Goal: Task Accomplishment & Management: Manage account settings

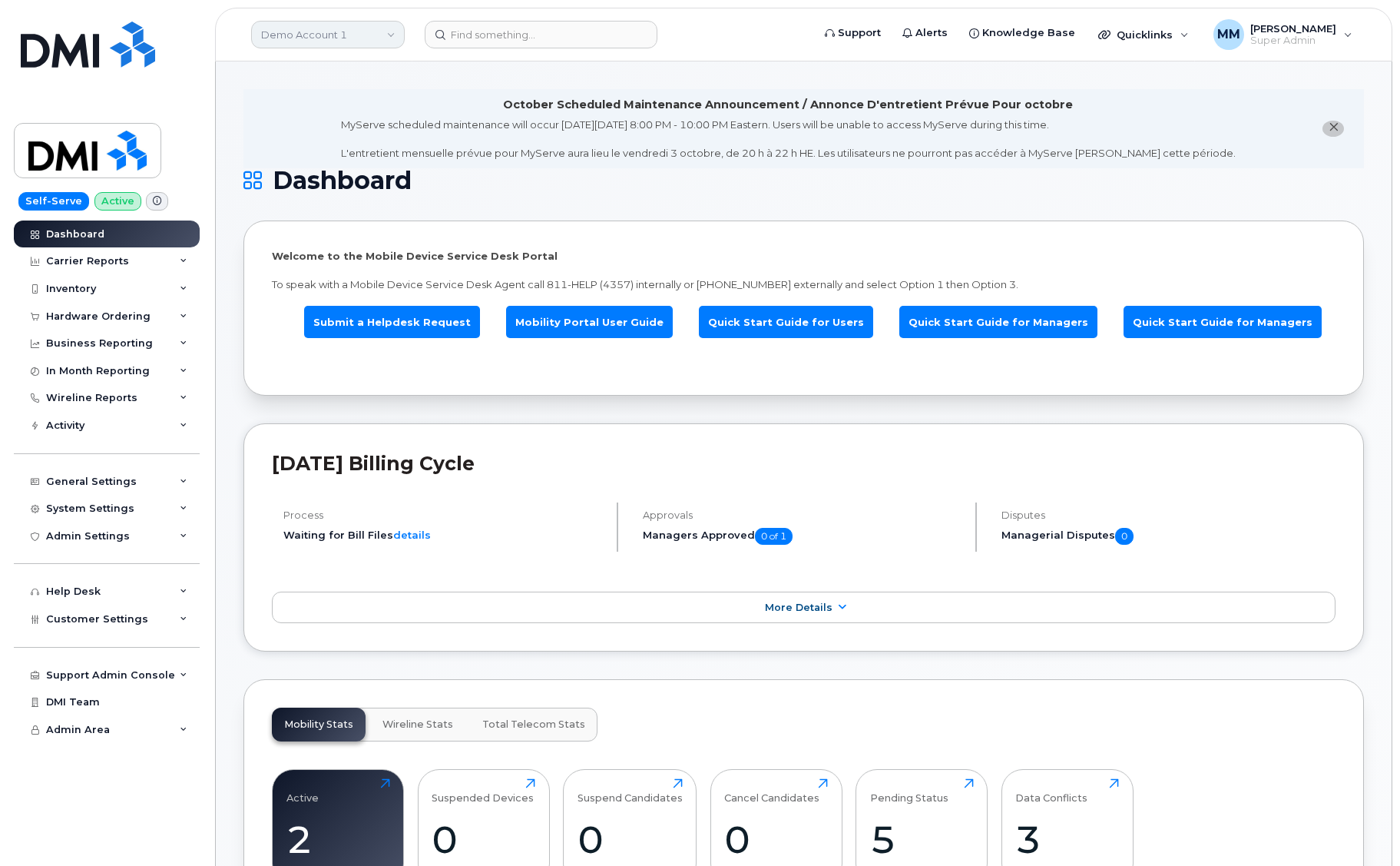
click at [313, 30] on link "Demo Account 1" at bounding box center [328, 35] width 153 height 27
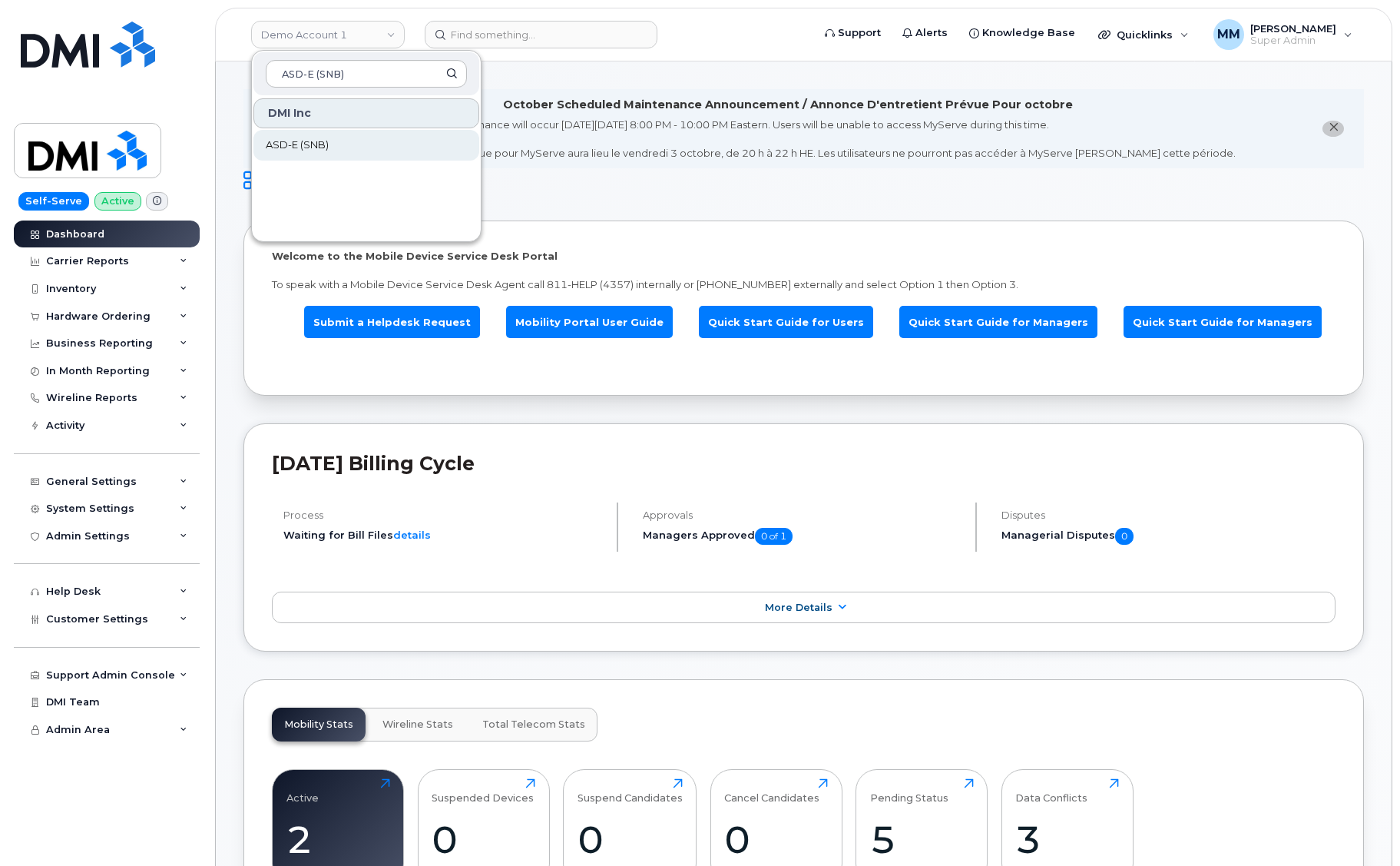
type input "ASD-E (SNB)"
click at [314, 145] on span "ASD-E (SNB)" at bounding box center [297, 145] width 63 height 16
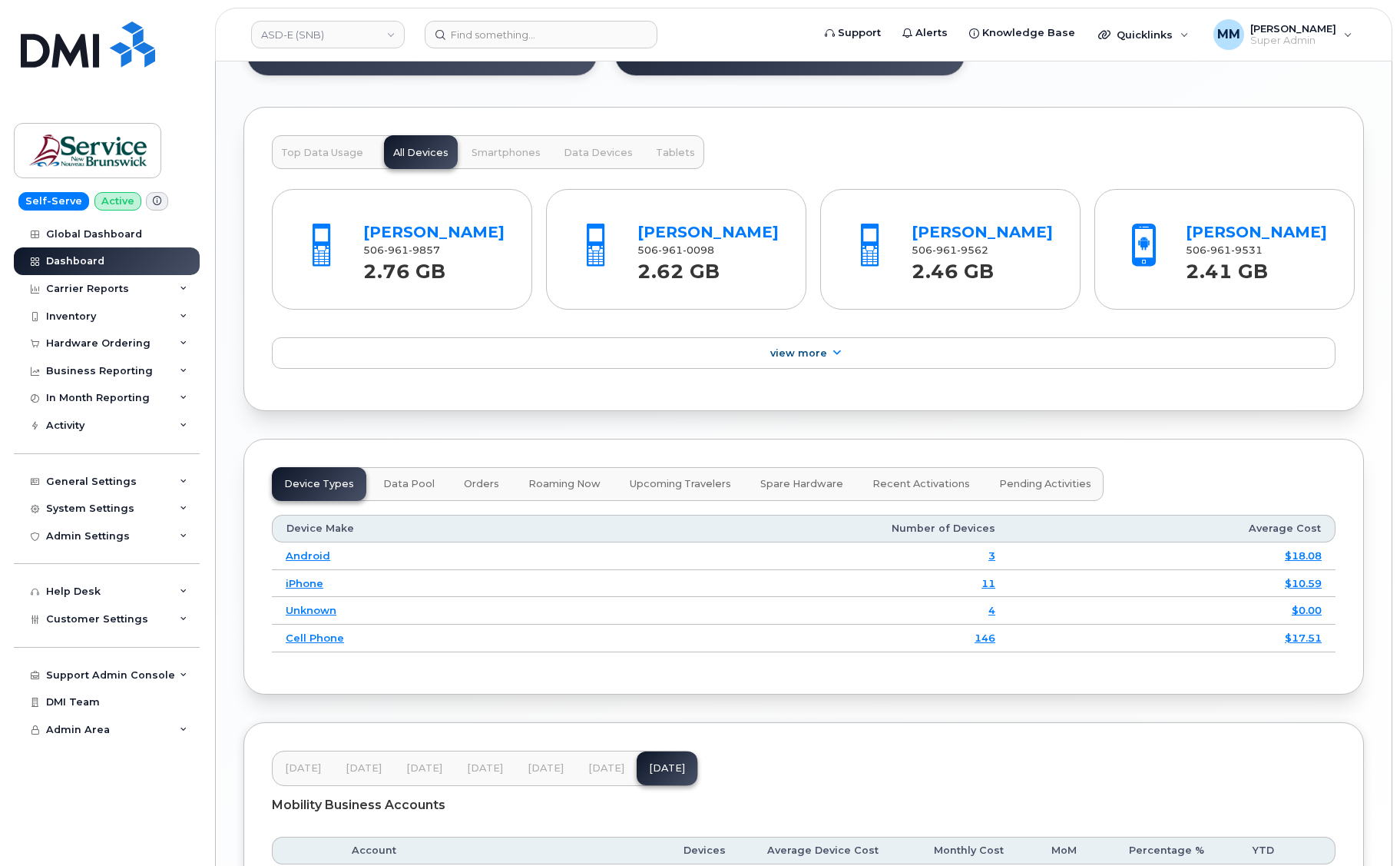
scroll to position [1834, 0]
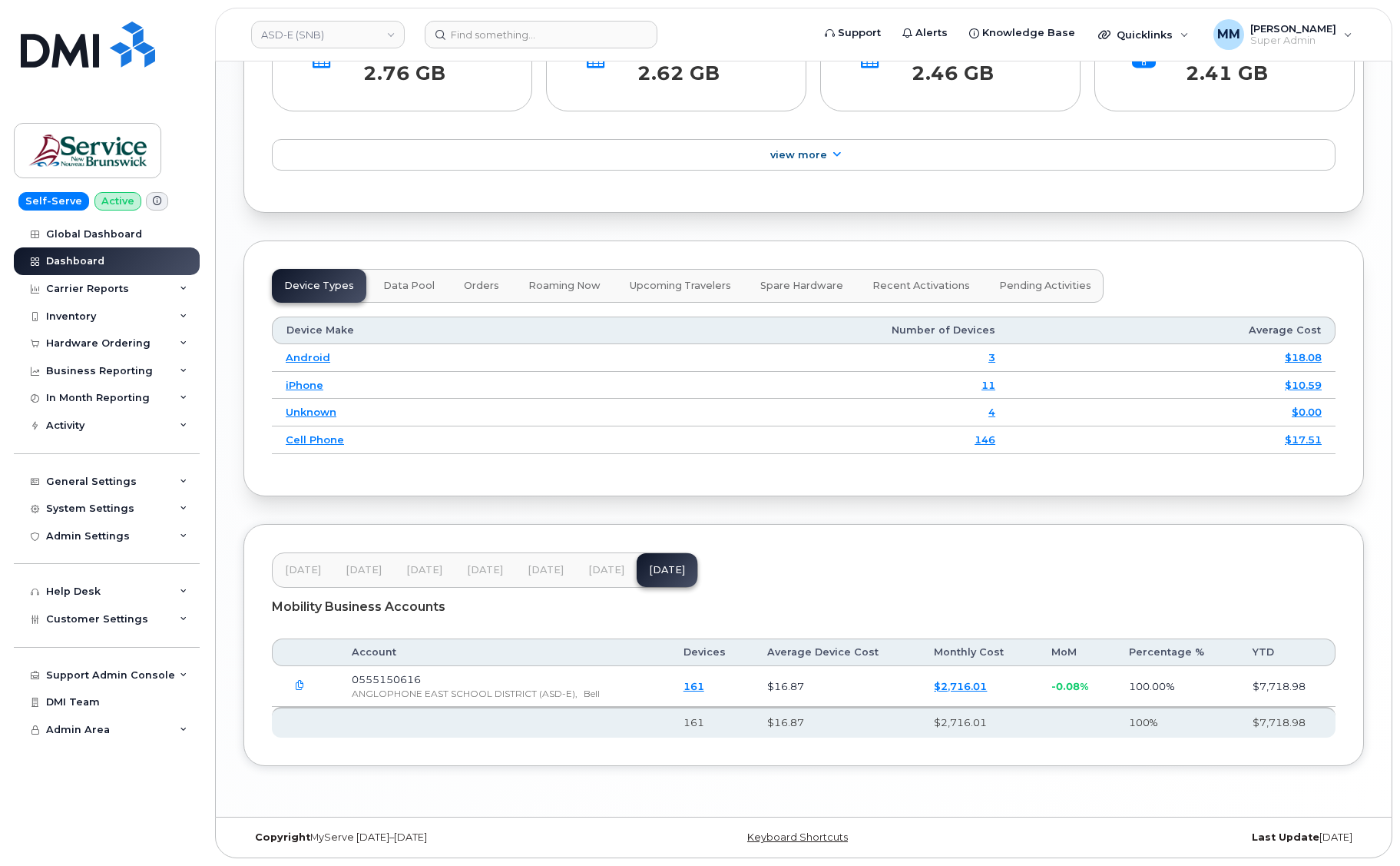
click at [549, 568] on span "[DATE]" at bounding box center [546, 569] width 37 height 12
click at [601, 569] on span "[DATE]" at bounding box center [606, 569] width 37 height 12
click at [649, 568] on span "[DATE]" at bounding box center [668, 569] width 37 height 12
click at [113, 479] on div "General Settings" at bounding box center [90, 481] width 90 height 12
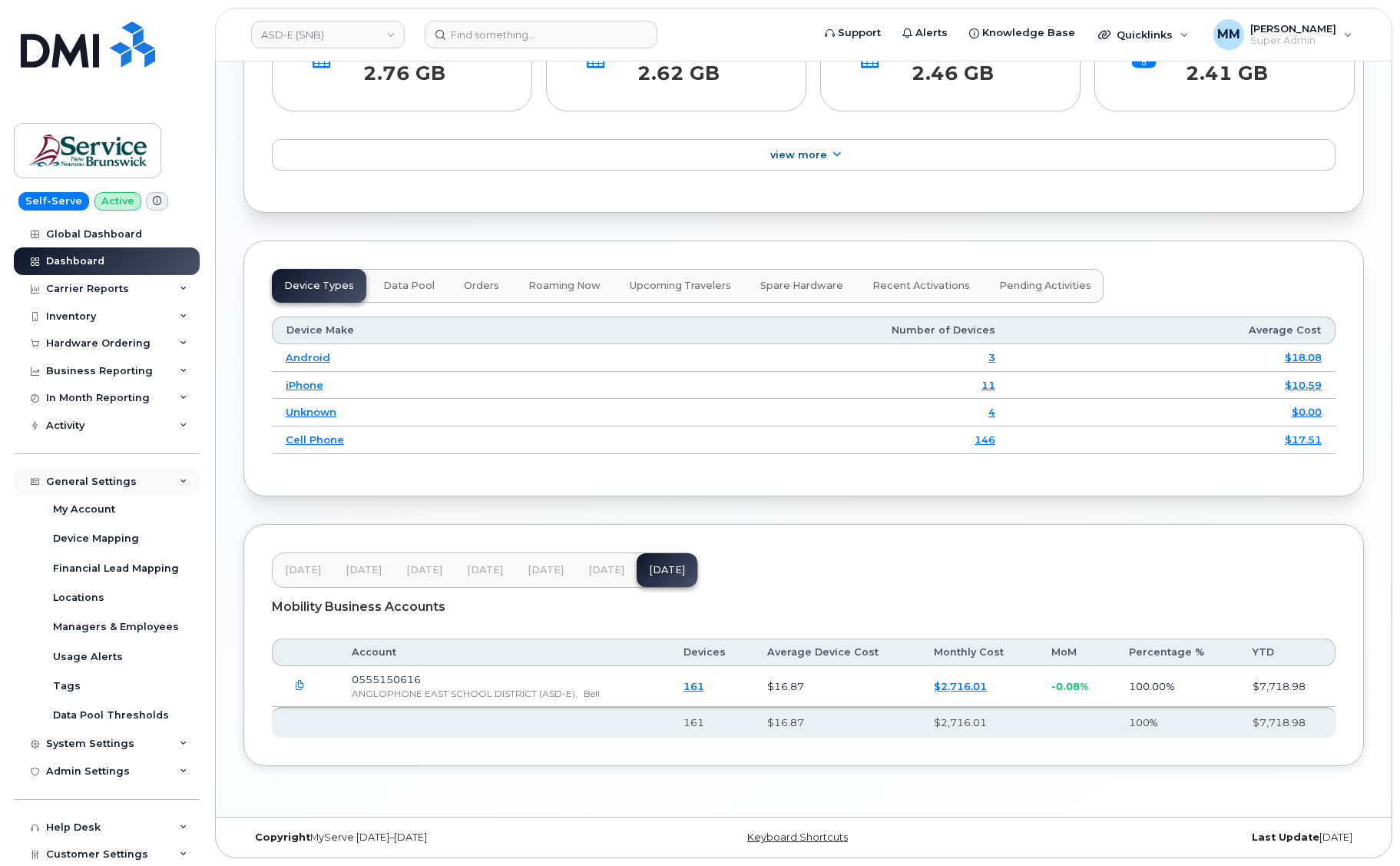
click at [111, 481] on div "General Settings" at bounding box center [90, 481] width 90 height 12
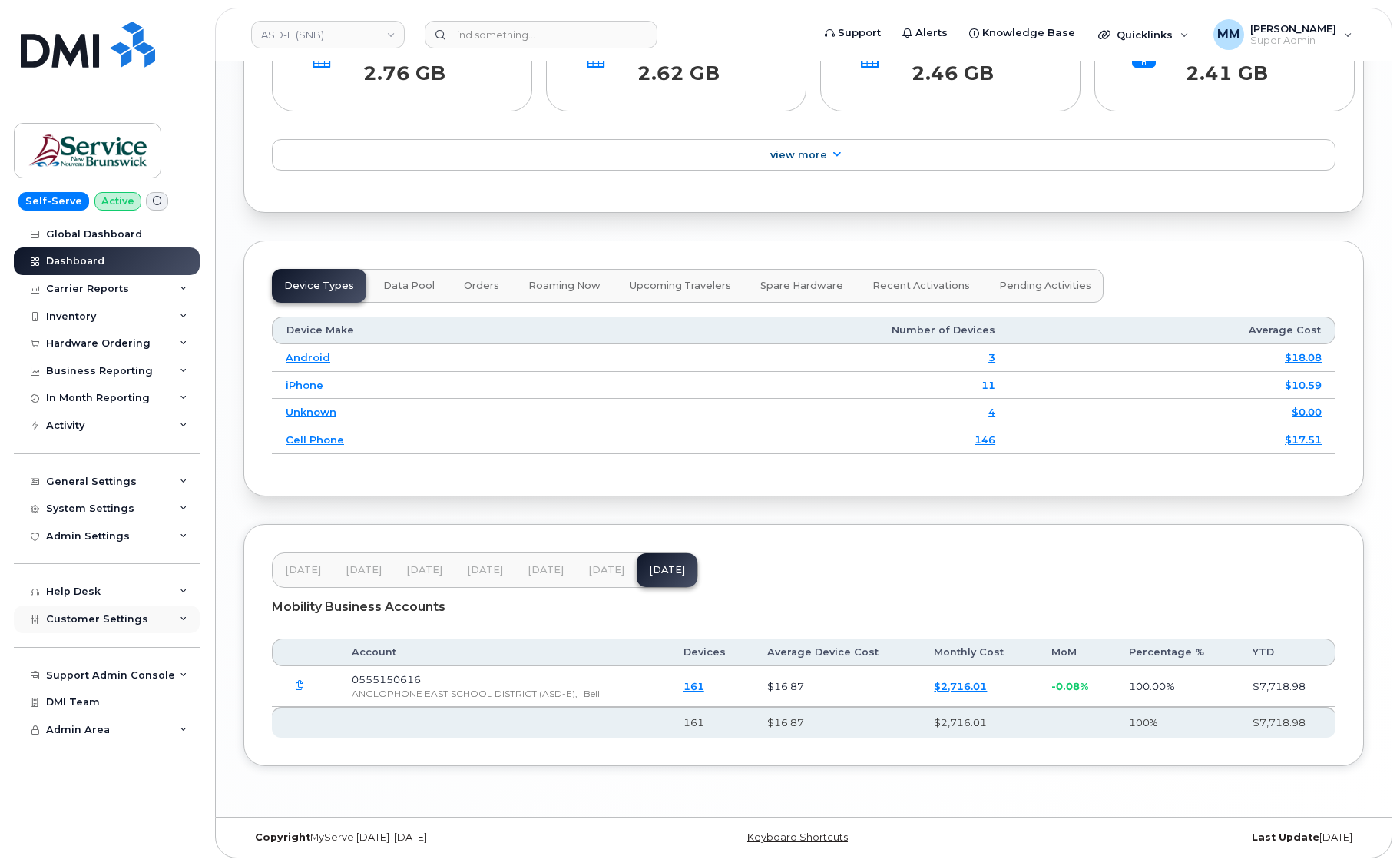
click at [100, 618] on span "Customer Settings" at bounding box center [97, 618] width 102 height 12
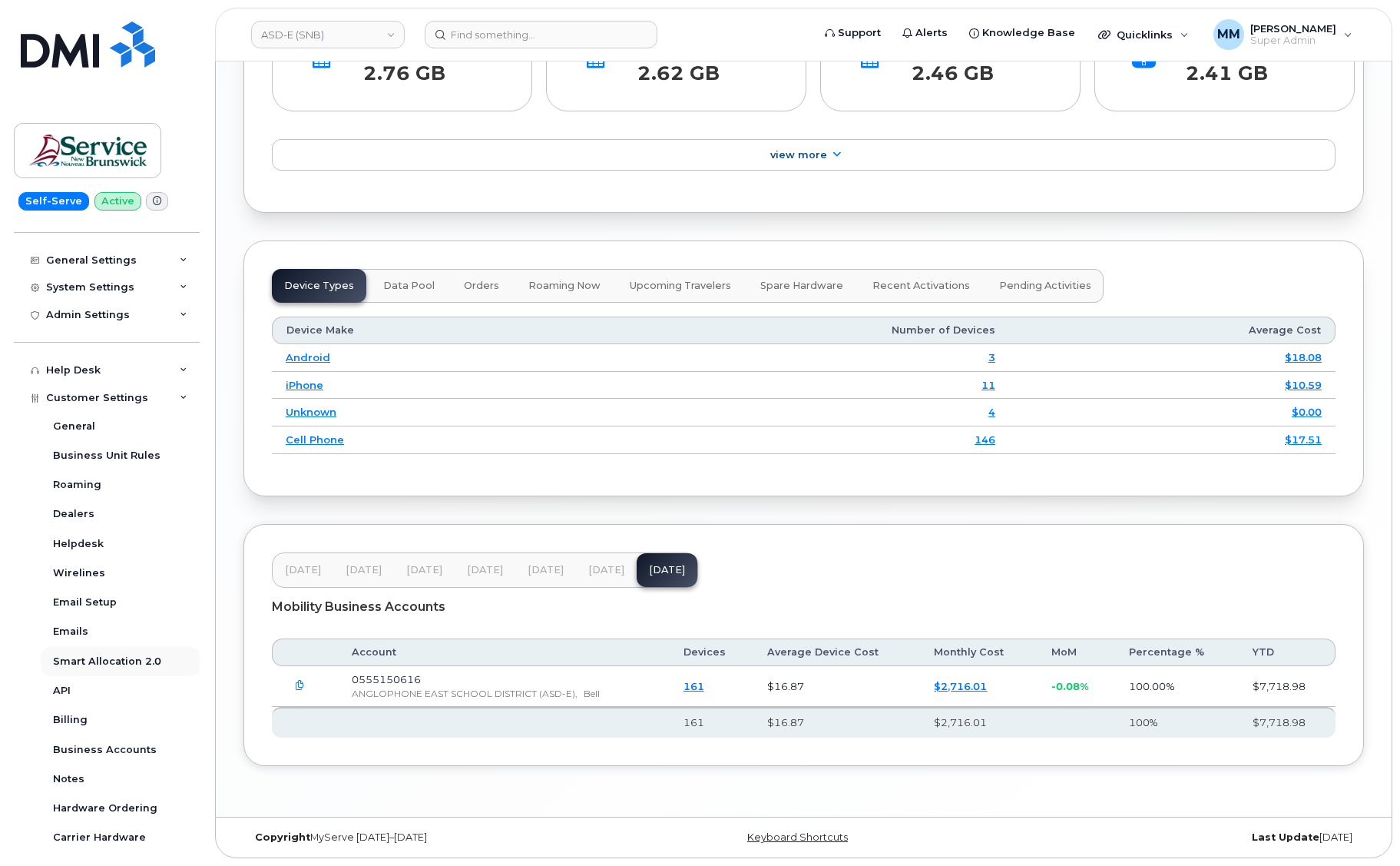
scroll to position [230, 0]
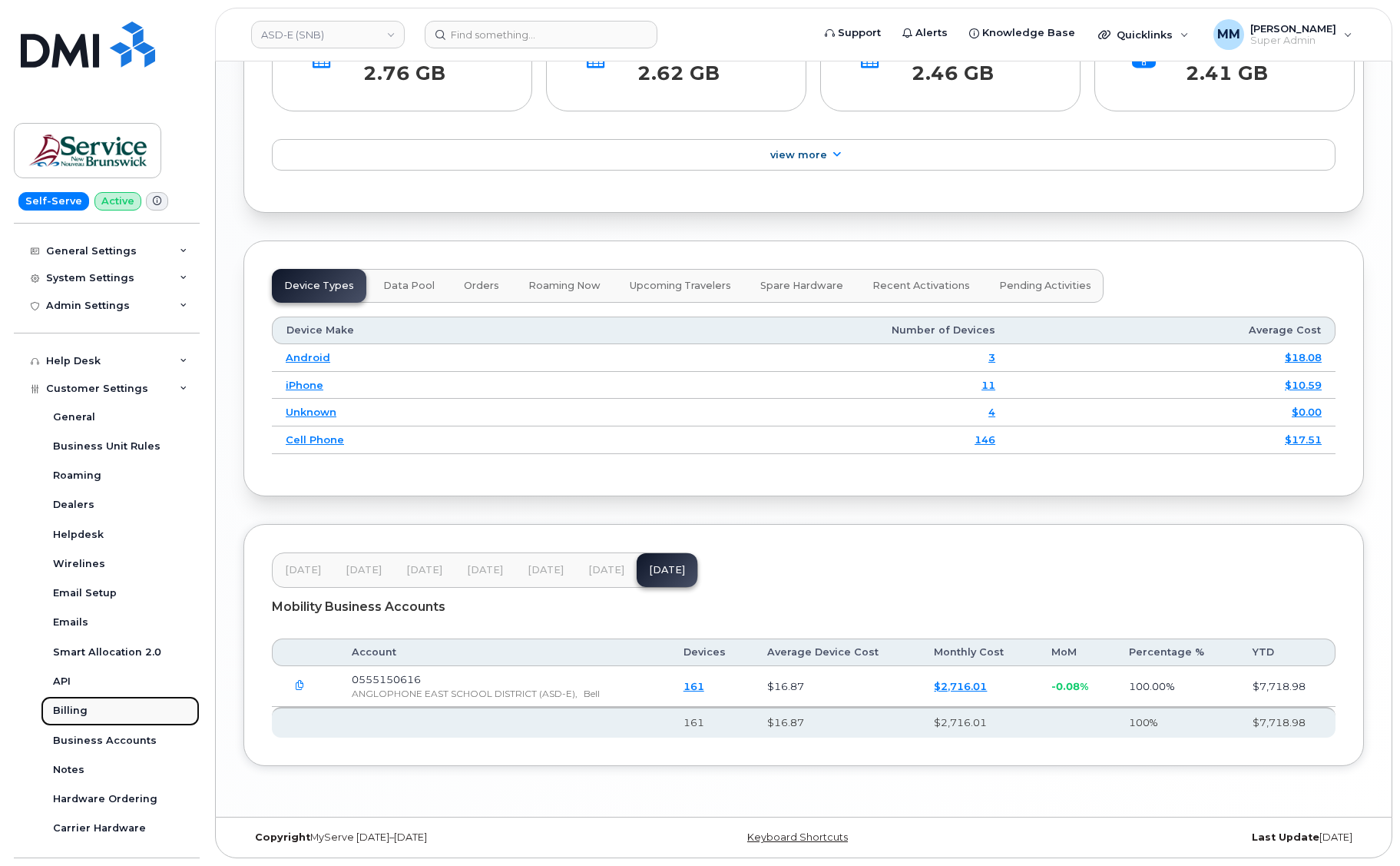
click at [73, 703] on div "Billing" at bounding box center [70, 710] width 35 height 14
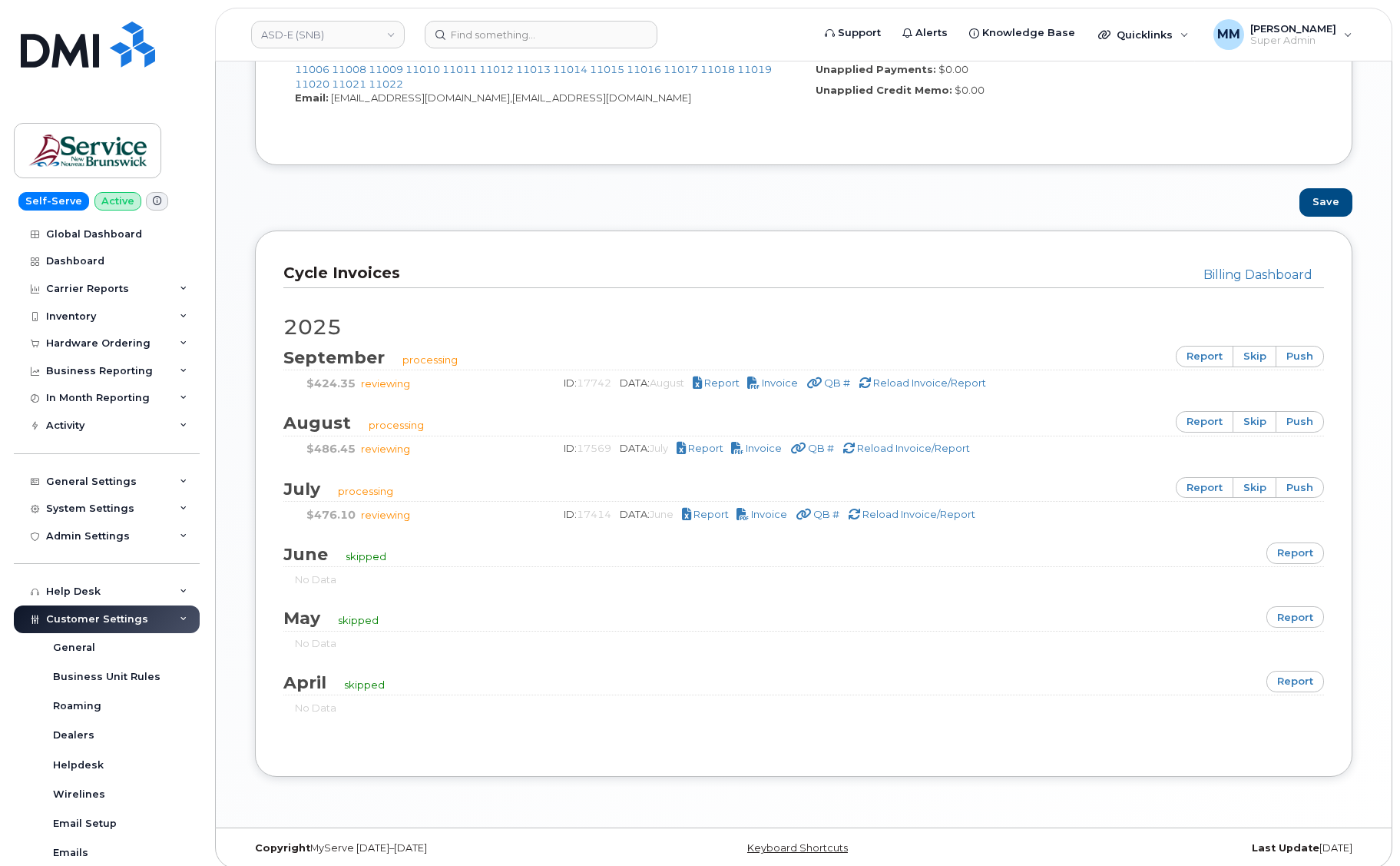
scroll to position [875, 0]
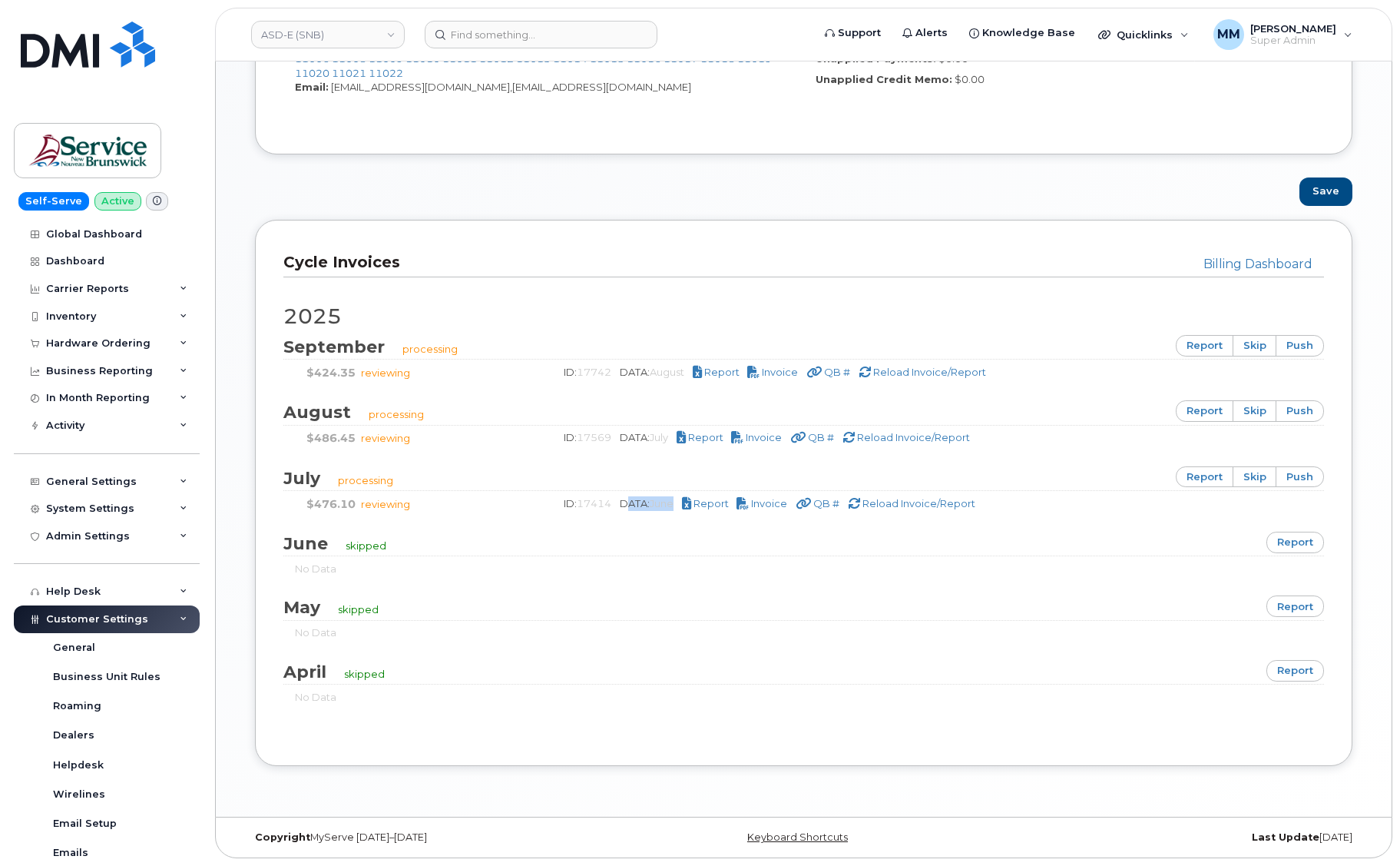
drag, startPoint x: 679, startPoint y: 500, endPoint x: 618, endPoint y: 495, distance: 61.2
click at [618, 495] on div "[DATE] processing report skip push $424.35 reviewing ID: 17742 DATA: August Rep…" at bounding box center [804, 508] width 1041 height 460
click at [1211, 479] on link "report" at bounding box center [1205, 478] width 58 height 22
click at [716, 394] on div "2025 September processing report skip push $424.35 reviewing ID: 17742 DATA: Au…" at bounding box center [804, 508] width 1041 height 460
click at [1205, 347] on link "report" at bounding box center [1205, 346] width 58 height 22
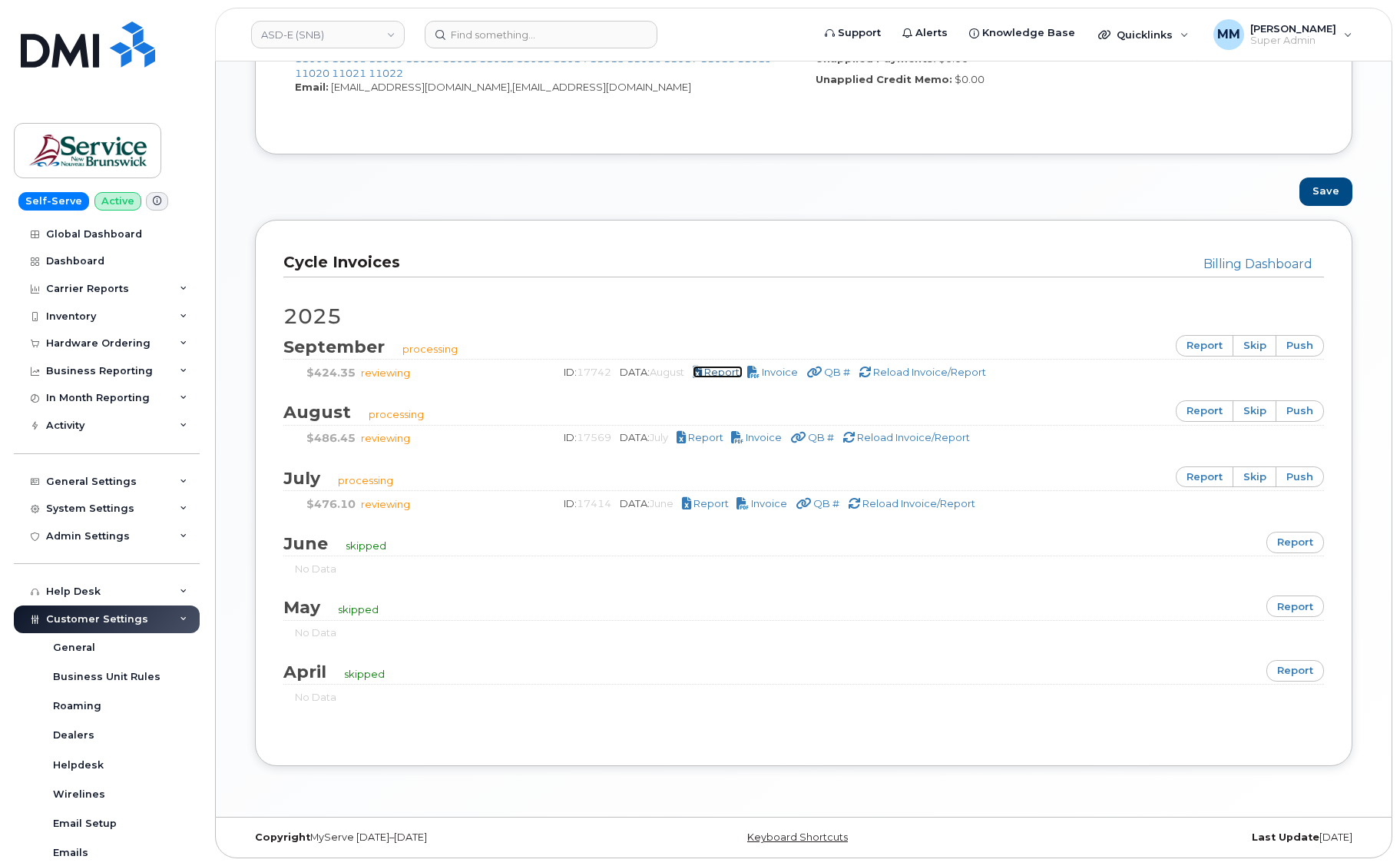
click at [728, 372] on span "Report" at bounding box center [721, 371] width 36 height 12
click at [800, 132] on div "QuickBooks Link: Service New Brunswick (SNB) - unlink Group: 10976 10993 10994 …" at bounding box center [804, 48] width 1098 height 216
click at [720, 370] on span "Report" at bounding box center [721, 371] width 36 height 12
click at [1205, 411] on link "report" at bounding box center [1205, 411] width 58 height 22
click at [924, 375] on span "Reload Invoice/Report" at bounding box center [930, 371] width 113 height 12
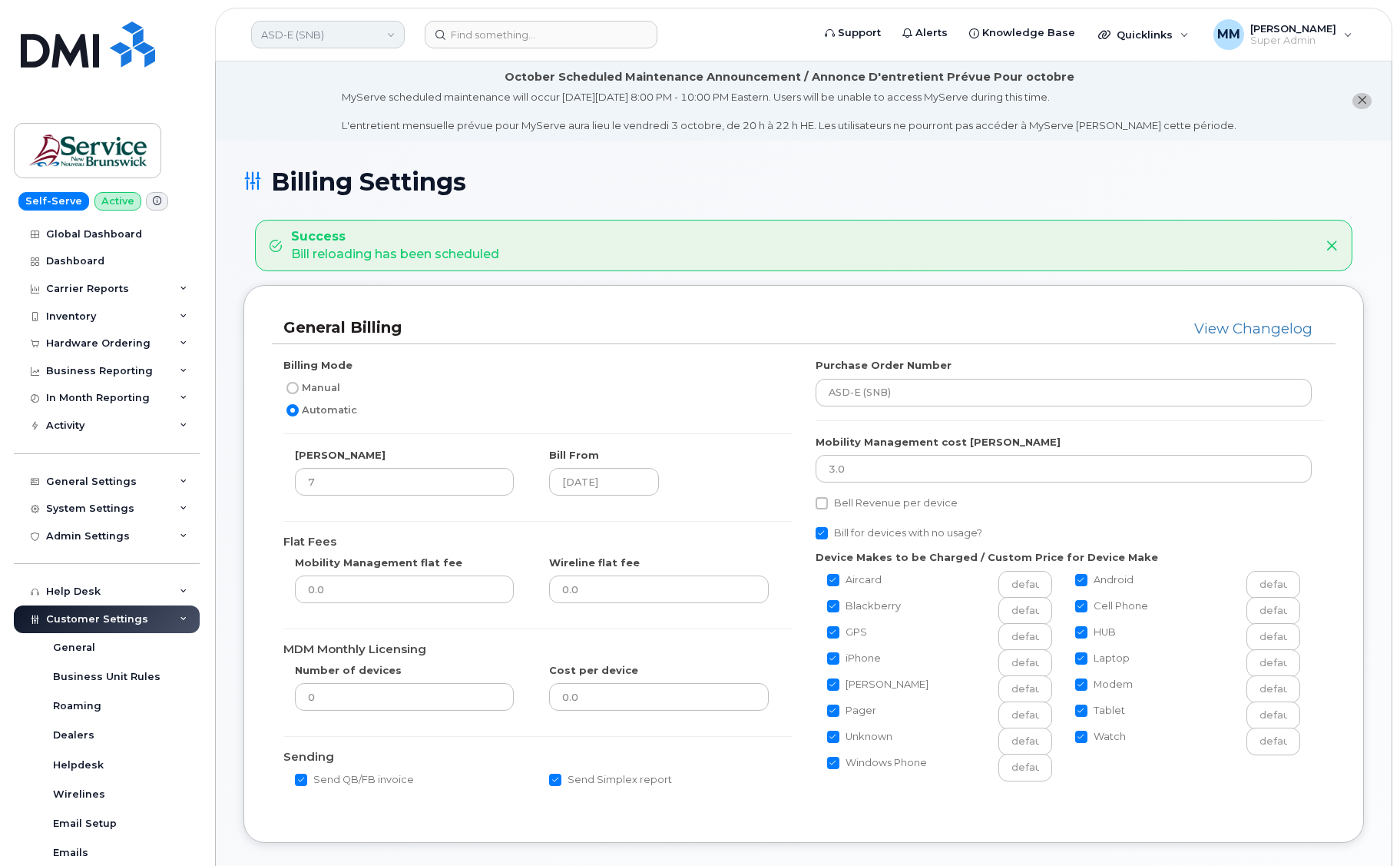
click at [389, 36] on link "ASD-E (SNB)" at bounding box center [328, 35] width 153 height 27
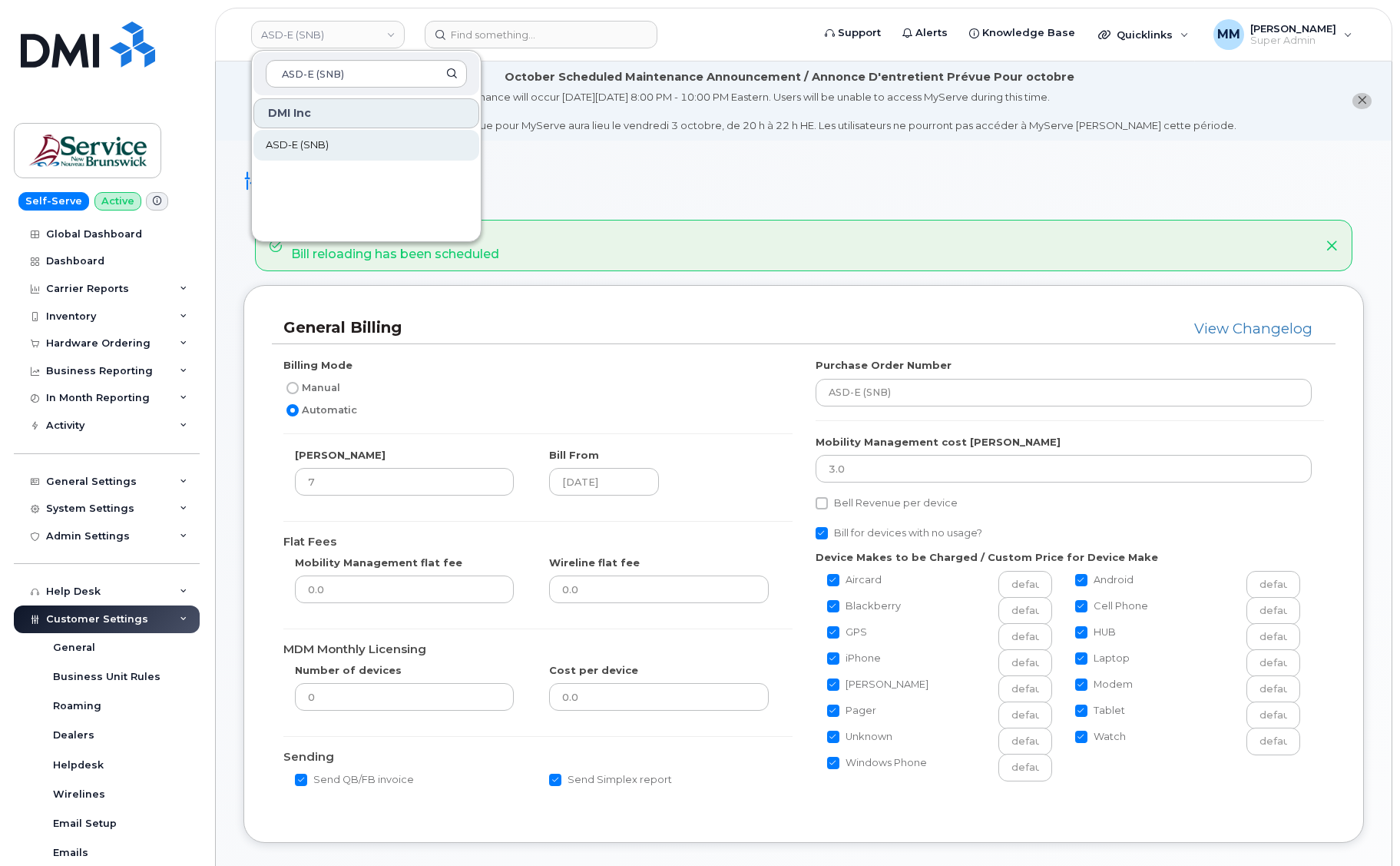
type input "ASD-E (SNB)"
click at [303, 149] on span "ASD-E (SNB)" at bounding box center [297, 145] width 63 height 16
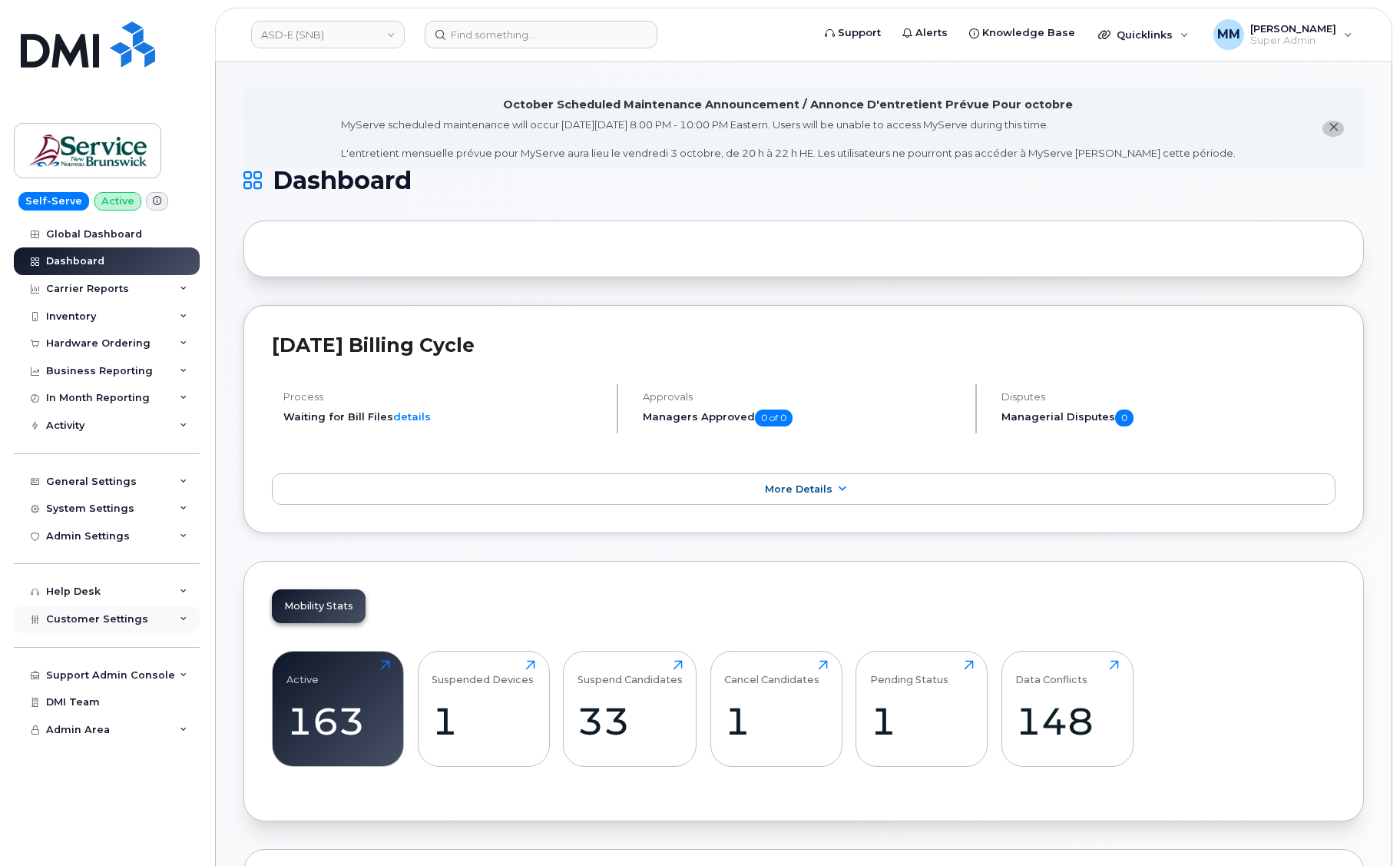
click at [142, 625] on div "Customer Settings" at bounding box center [107, 619] width 186 height 27
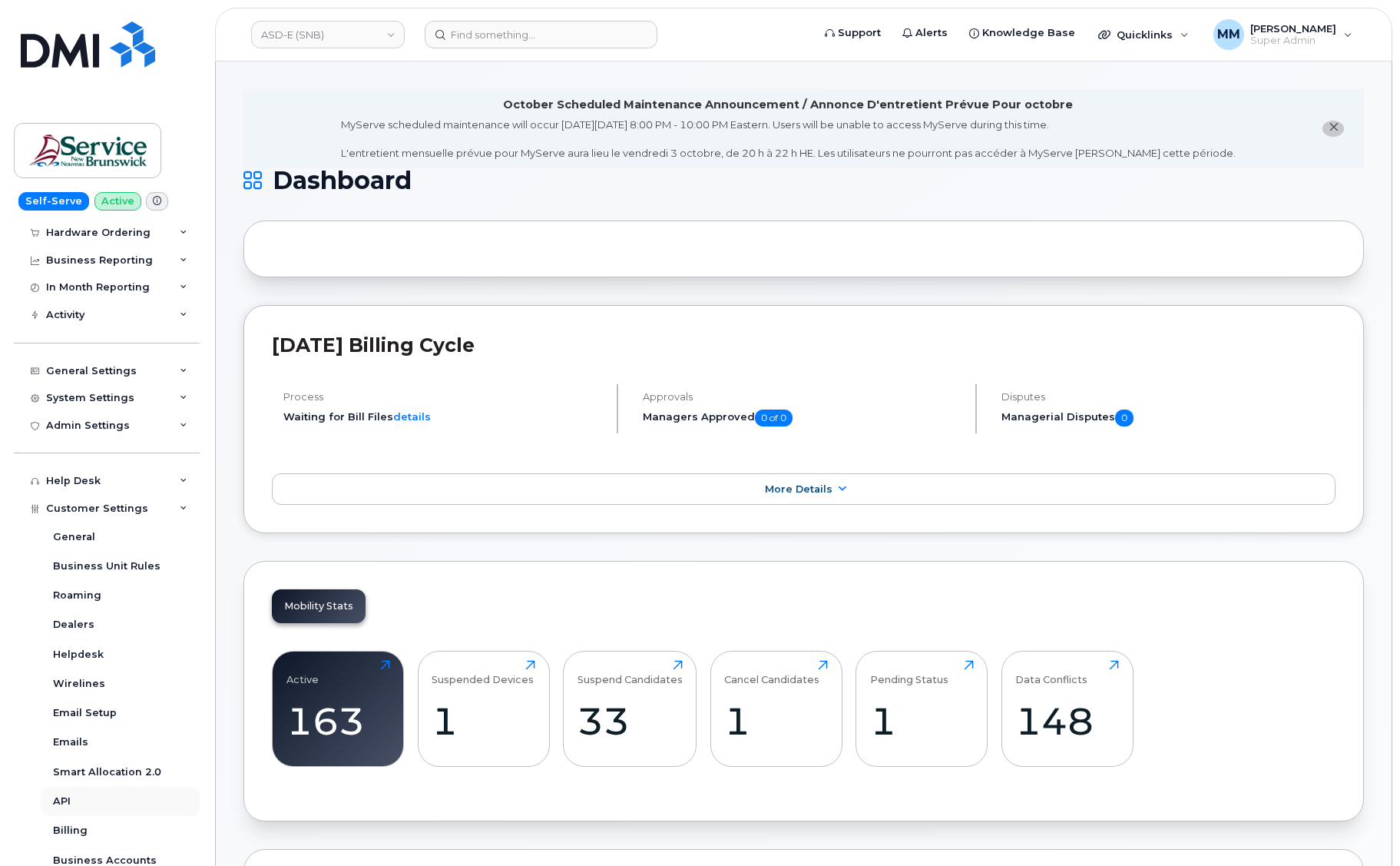
scroll to position [318, 0]
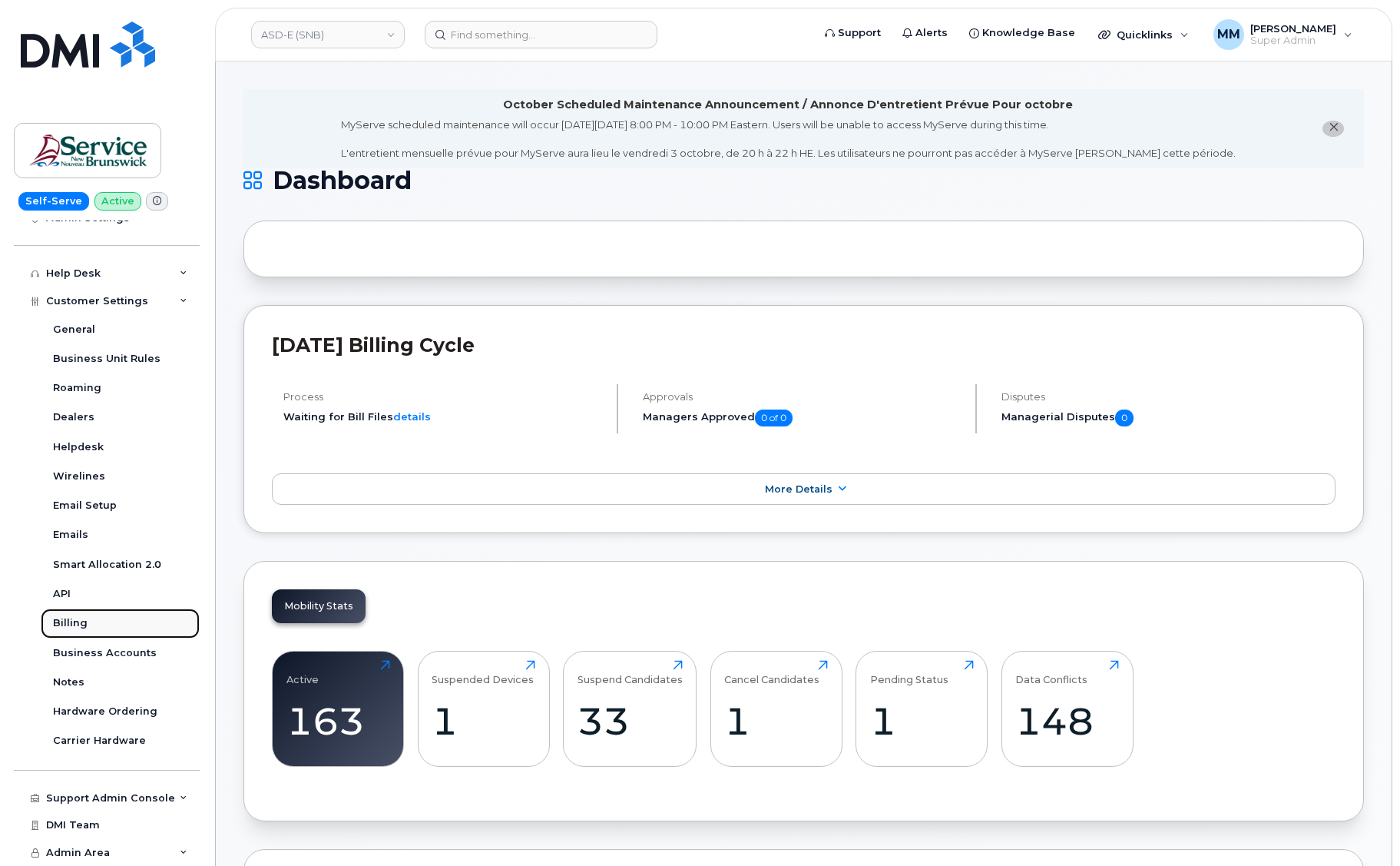
click at [77, 624] on div "Billing" at bounding box center [70, 623] width 35 height 14
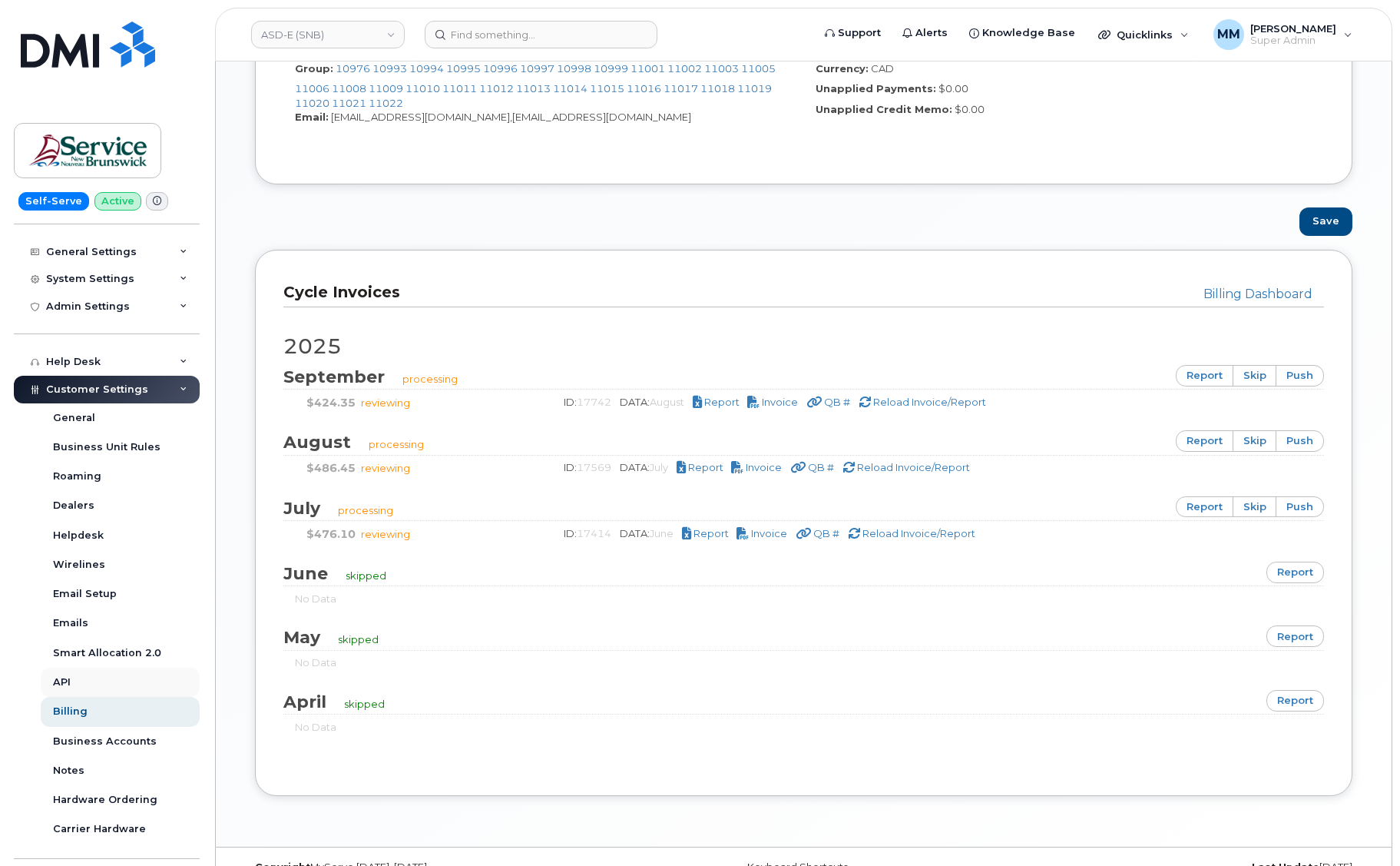
scroll to position [230, 0]
click at [76, 710] on div "Billing" at bounding box center [70, 710] width 35 height 14
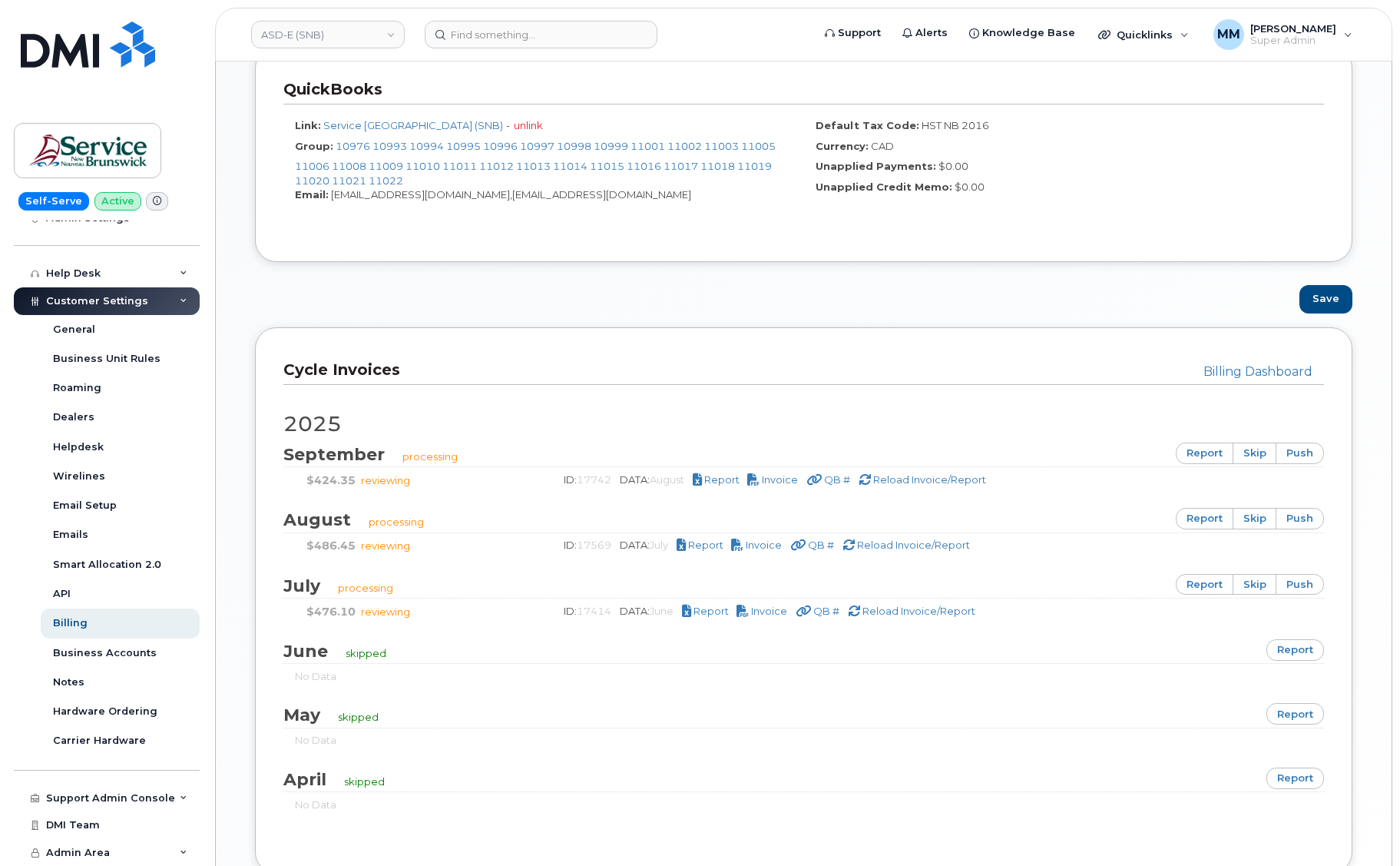
scroll to position [768, 0]
click at [79, 621] on div "Billing" at bounding box center [70, 623] width 35 height 14
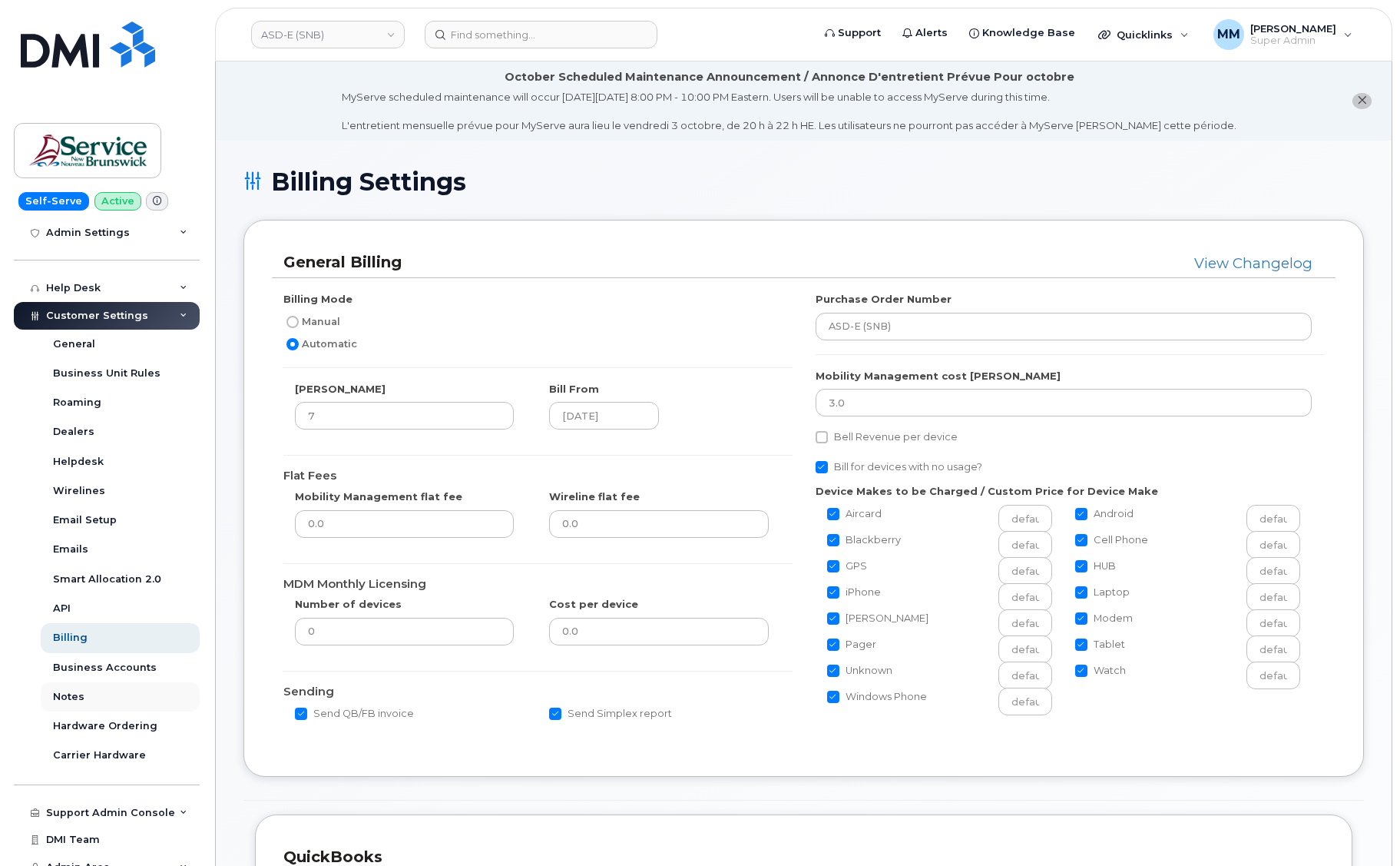
scroll to position [307, 0]
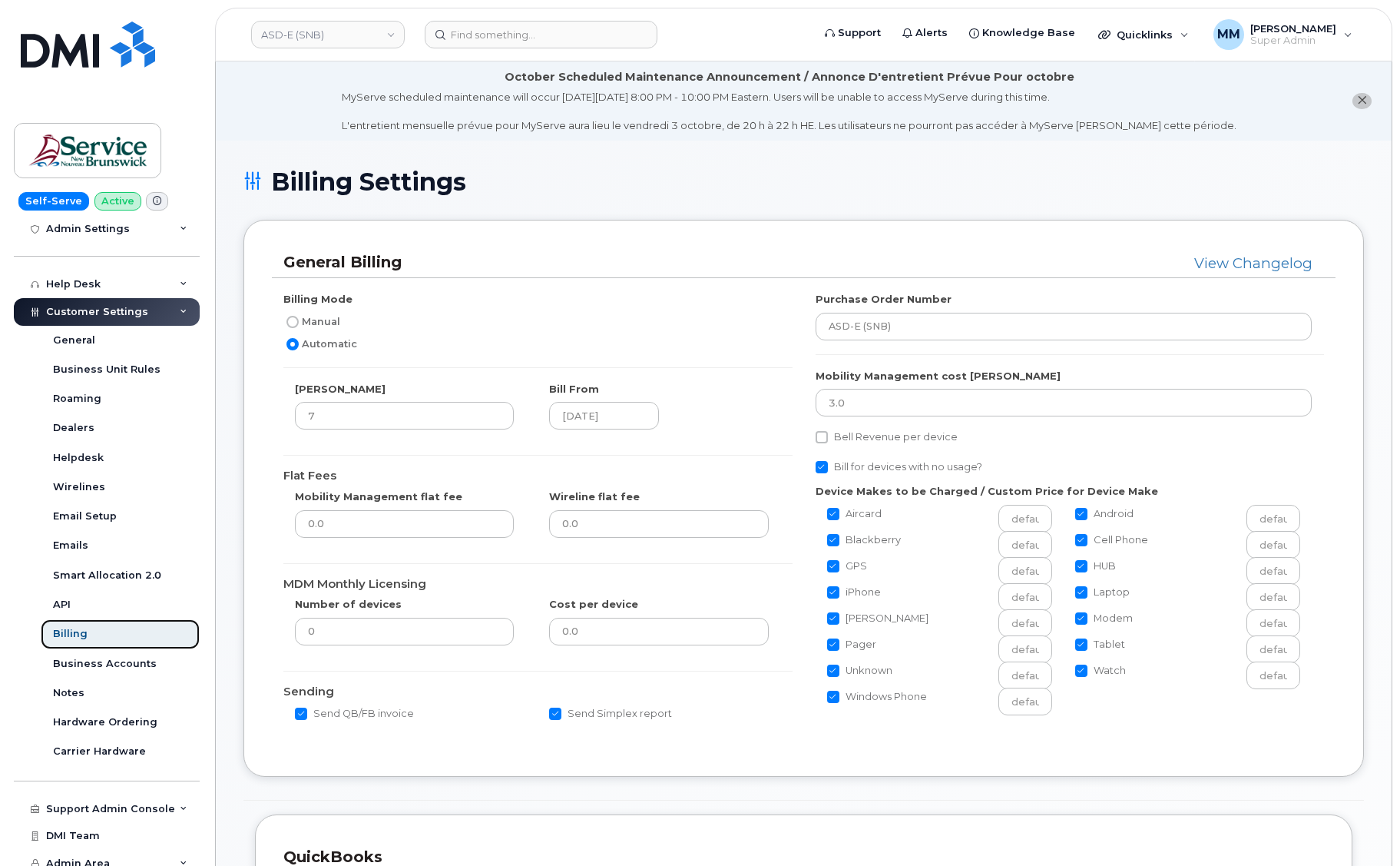
click at [72, 635] on div "Billing" at bounding box center [70, 633] width 35 height 14
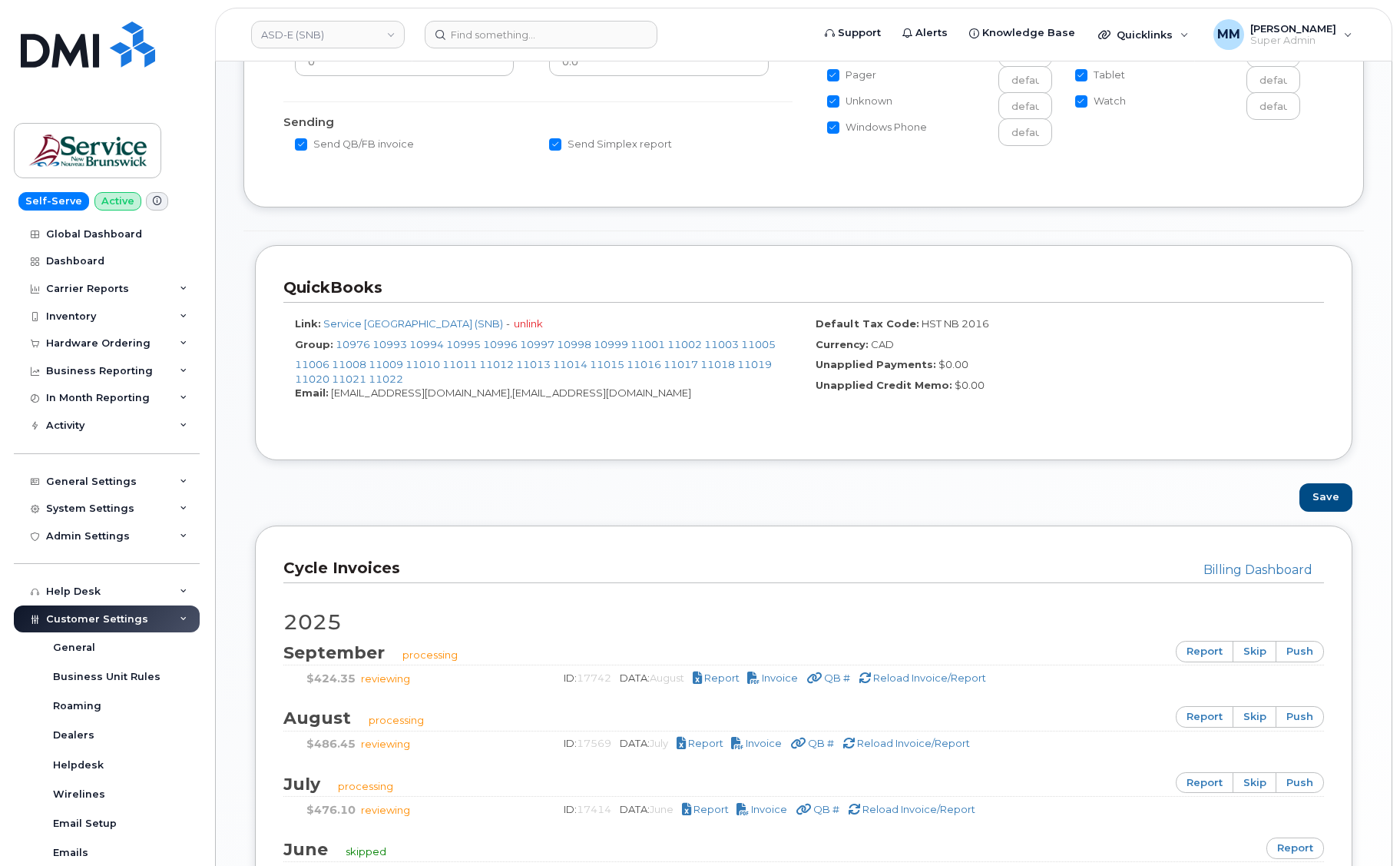
scroll to position [615, 0]
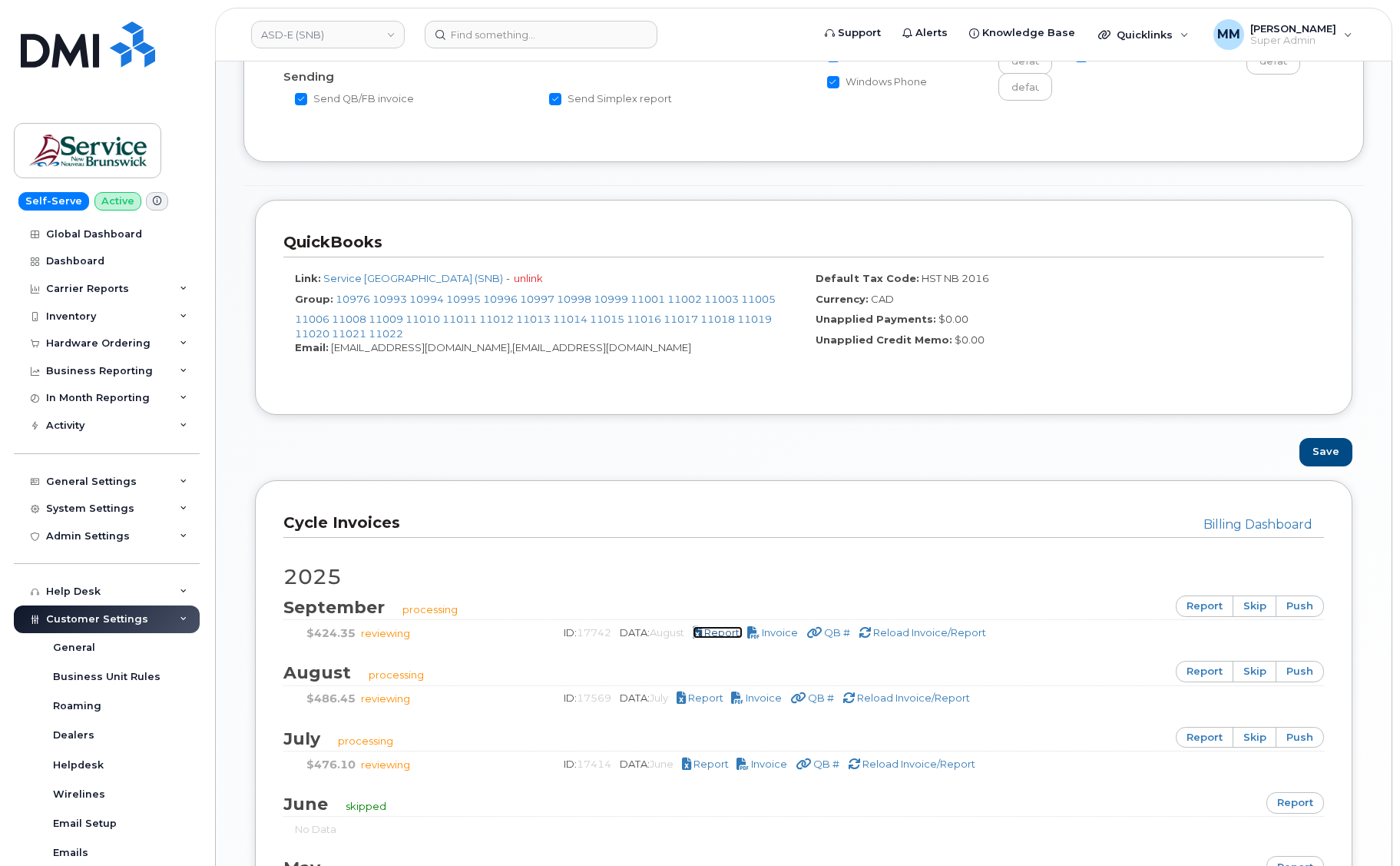
click at [729, 631] on span "Report" at bounding box center [721, 632] width 36 height 12
click at [684, 586] on h2 "2025" at bounding box center [804, 576] width 1041 height 23
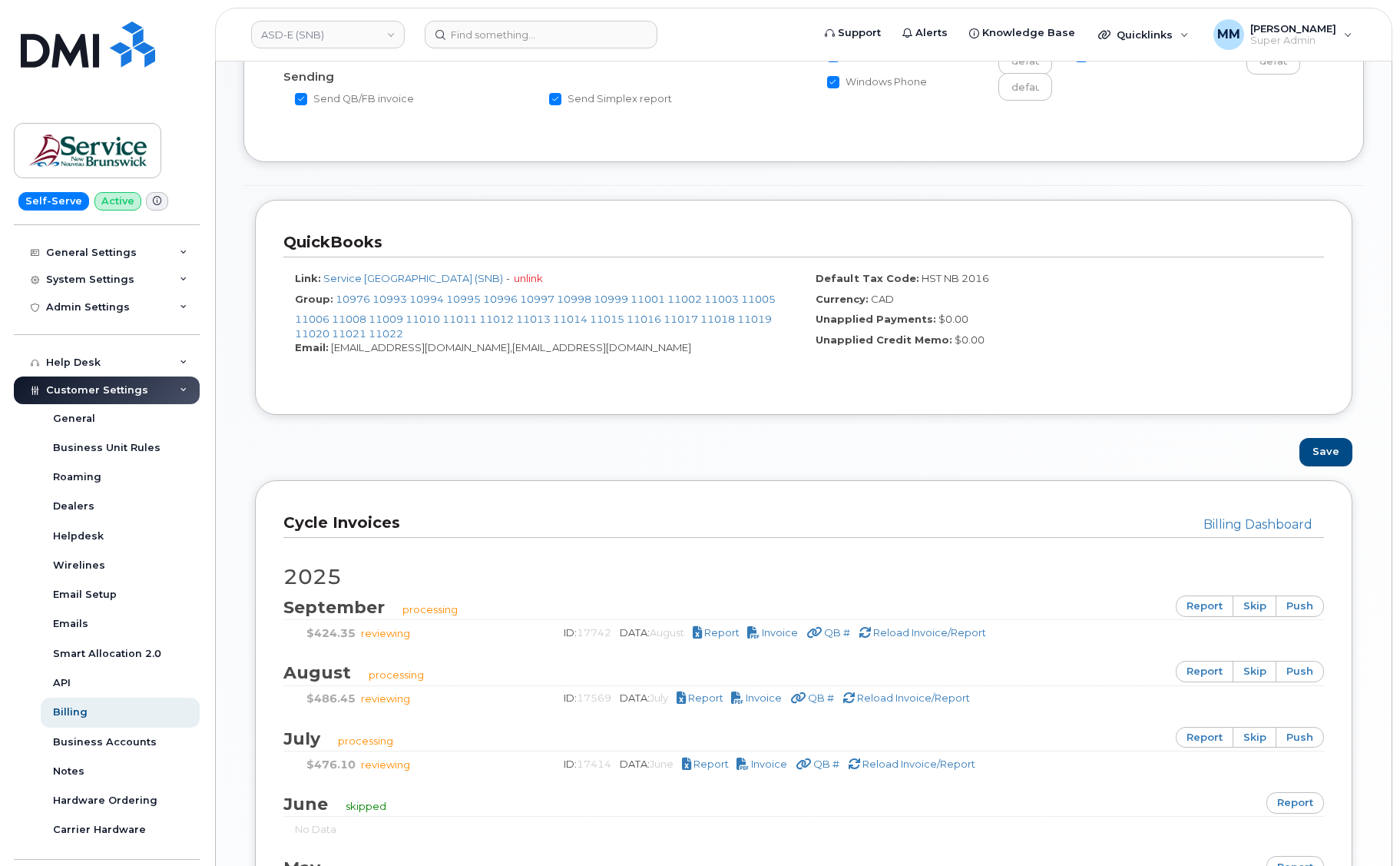
scroll to position [230, 0]
click at [68, 710] on div "Billing" at bounding box center [70, 710] width 35 height 14
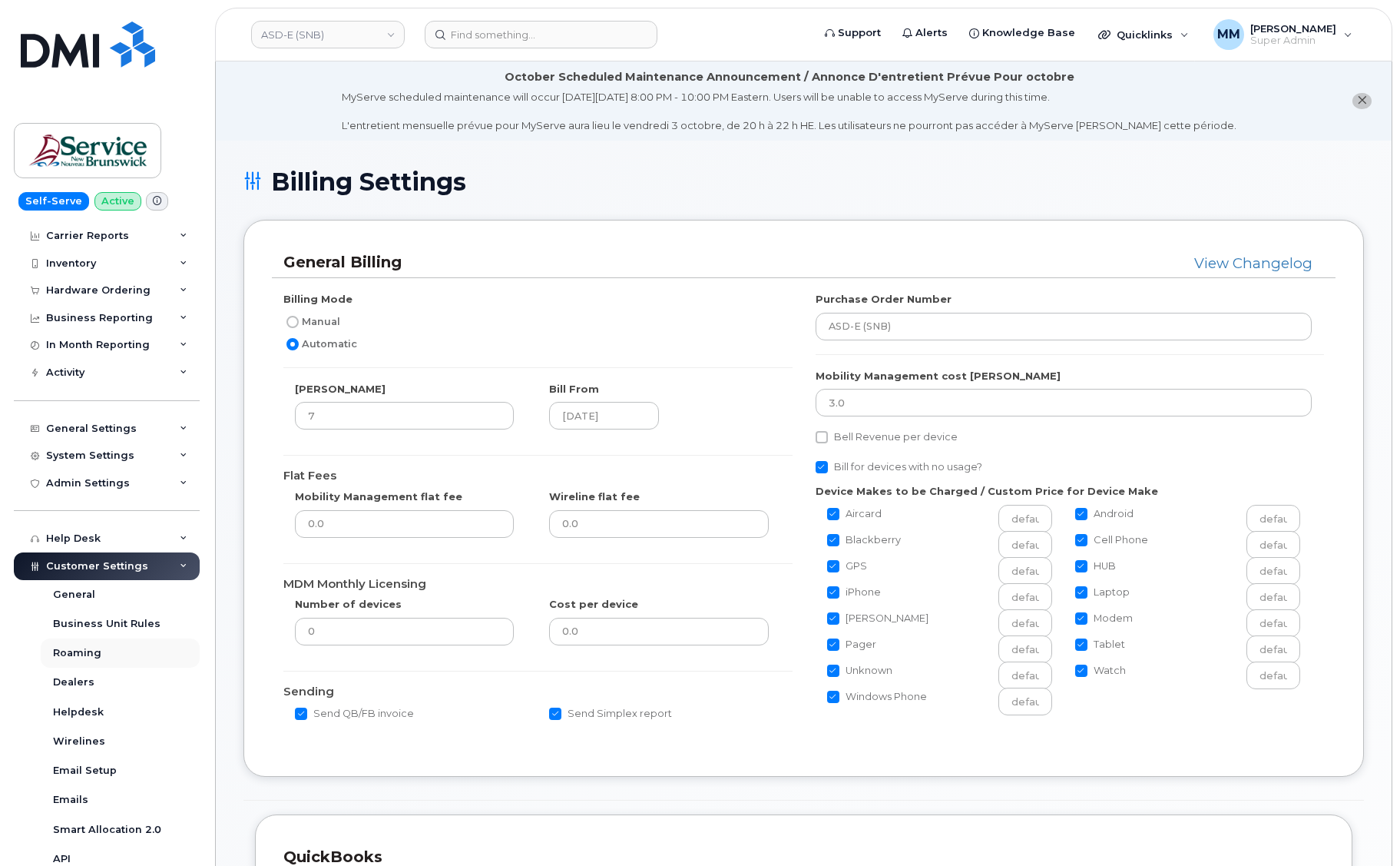
scroll to position [307, 0]
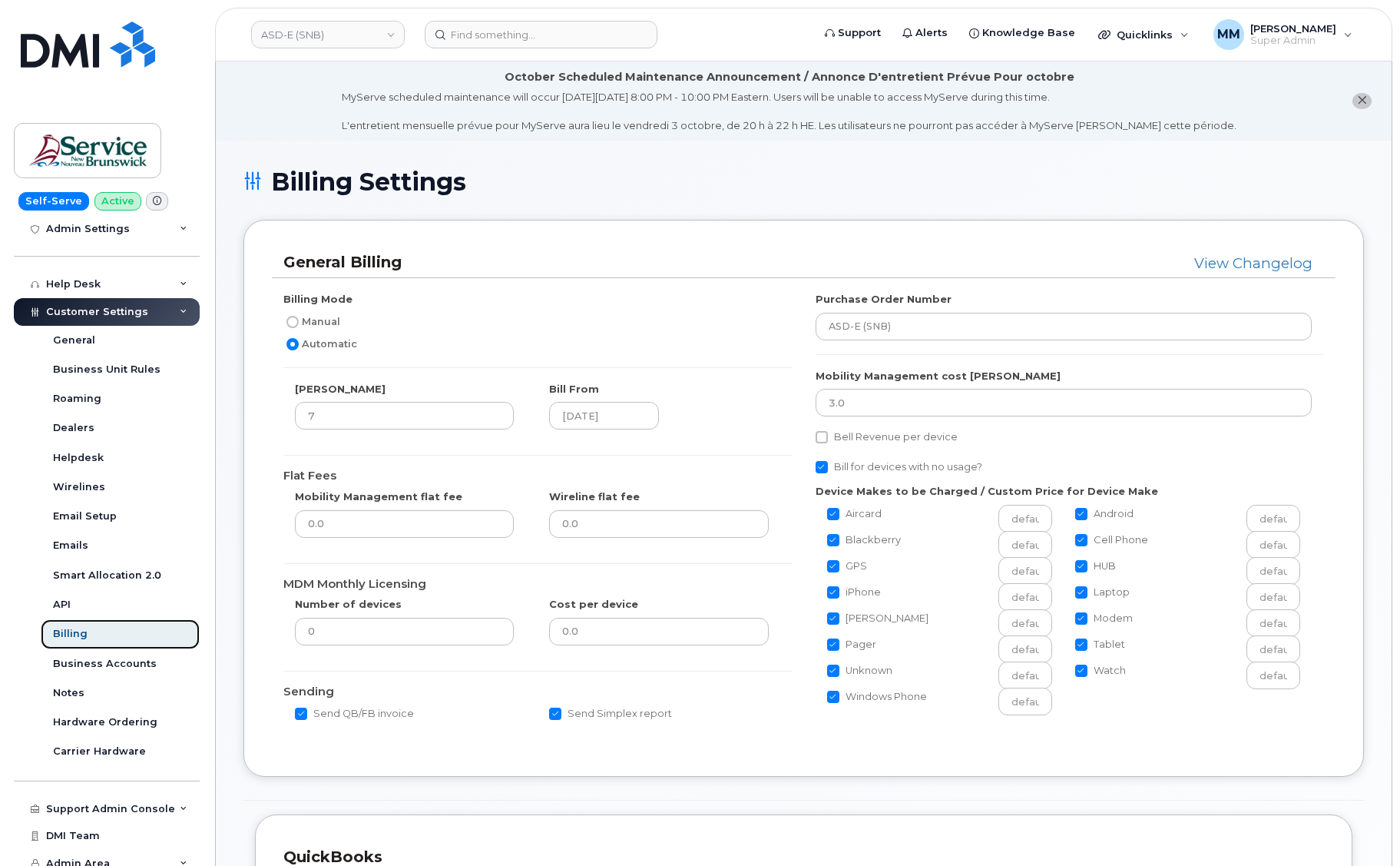
click at [71, 641] on link "Billing" at bounding box center [121, 634] width 159 height 29
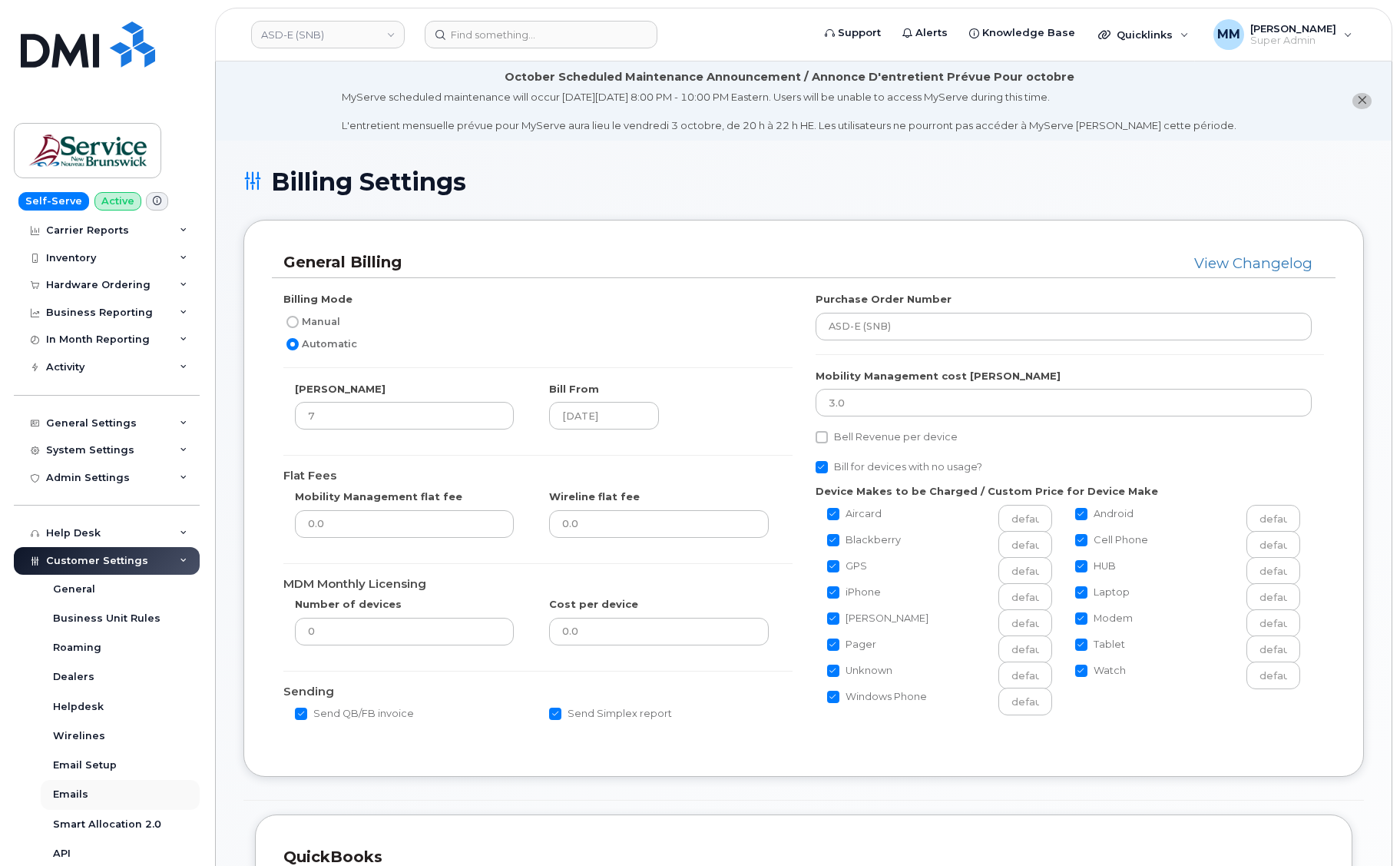
scroll to position [230, 0]
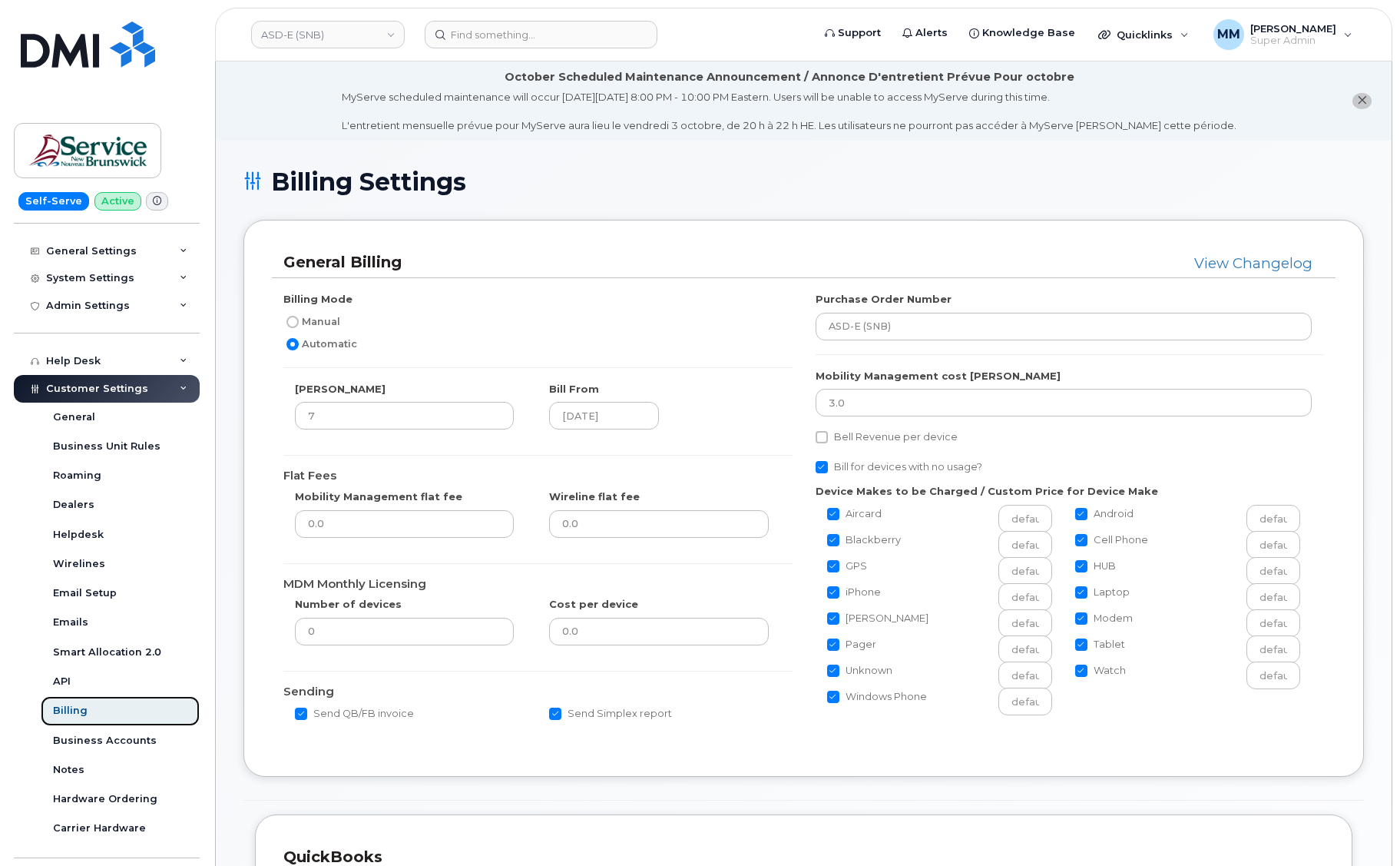
click at [82, 709] on div "Billing" at bounding box center [70, 710] width 35 height 14
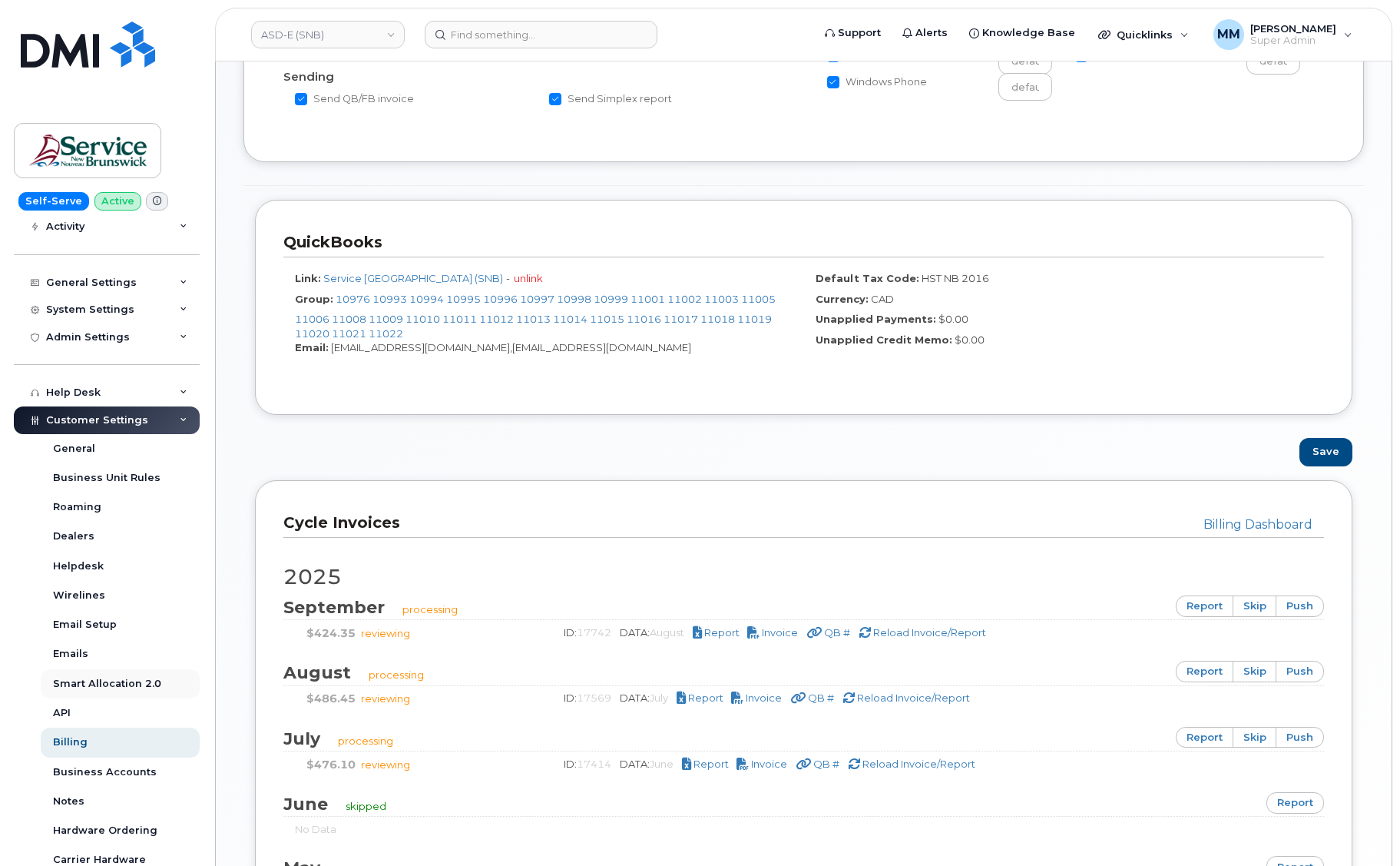
scroll to position [230, 0]
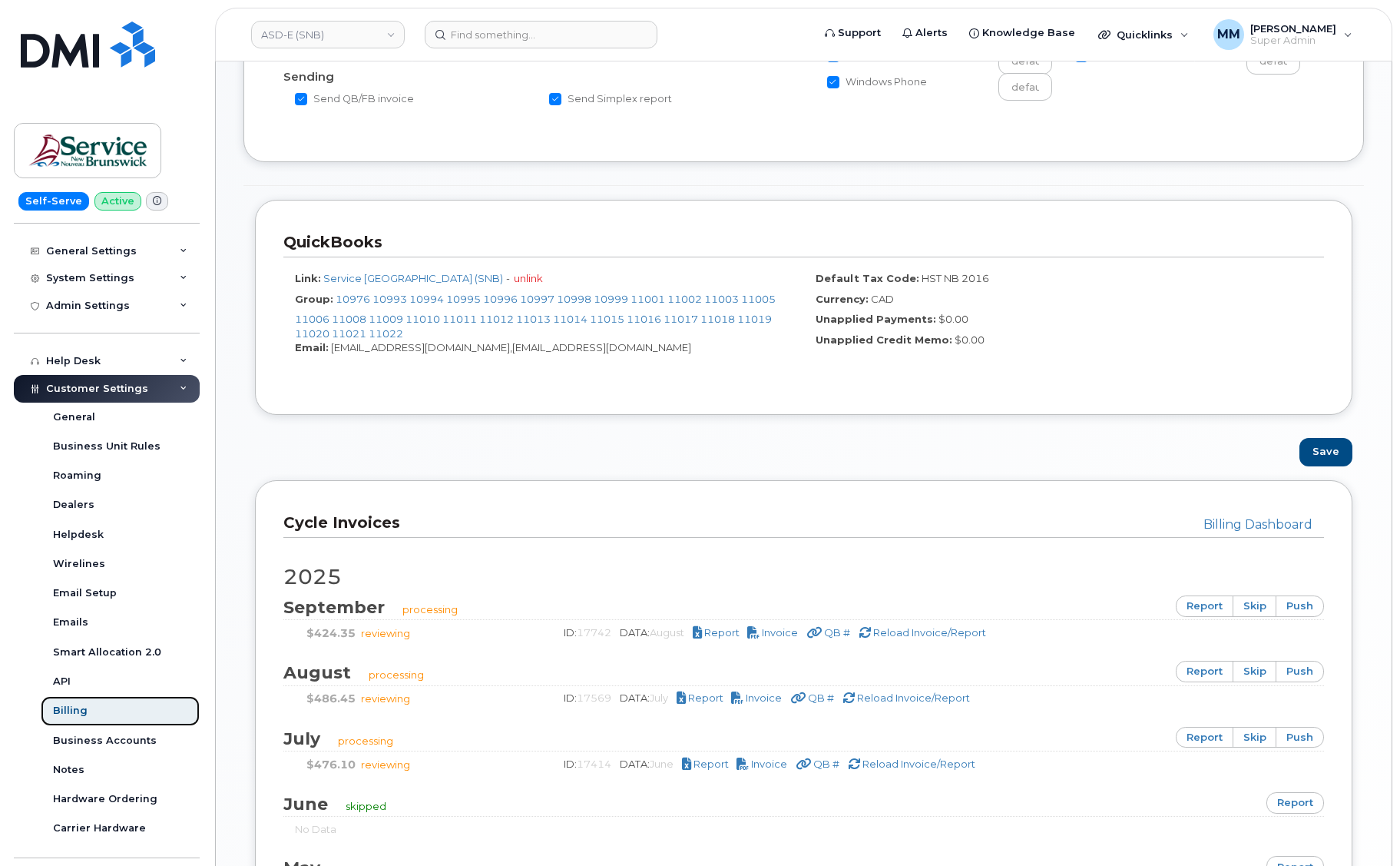
click at [84, 710] on div "Billing" at bounding box center [70, 710] width 35 height 14
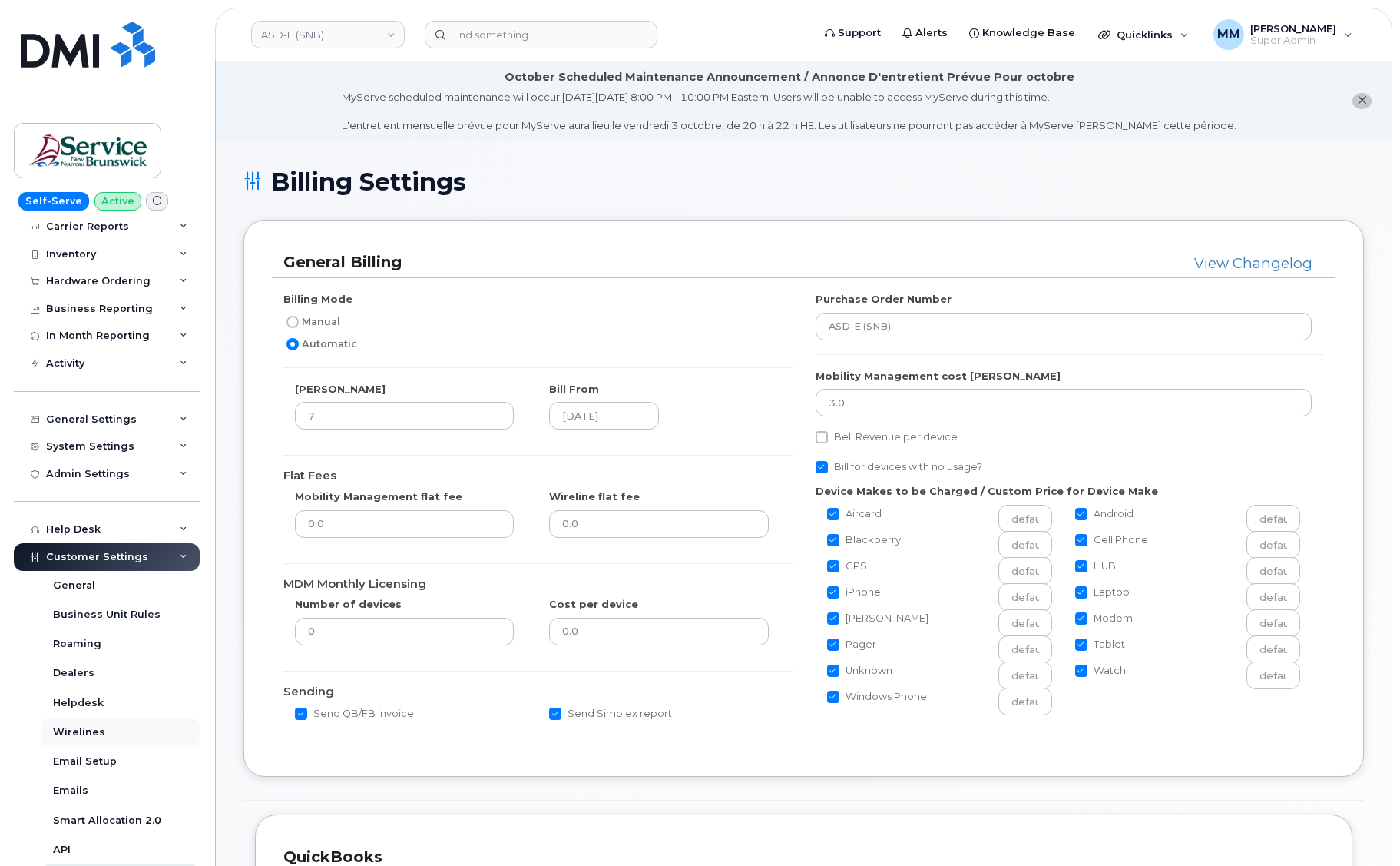
scroll to position [318, 0]
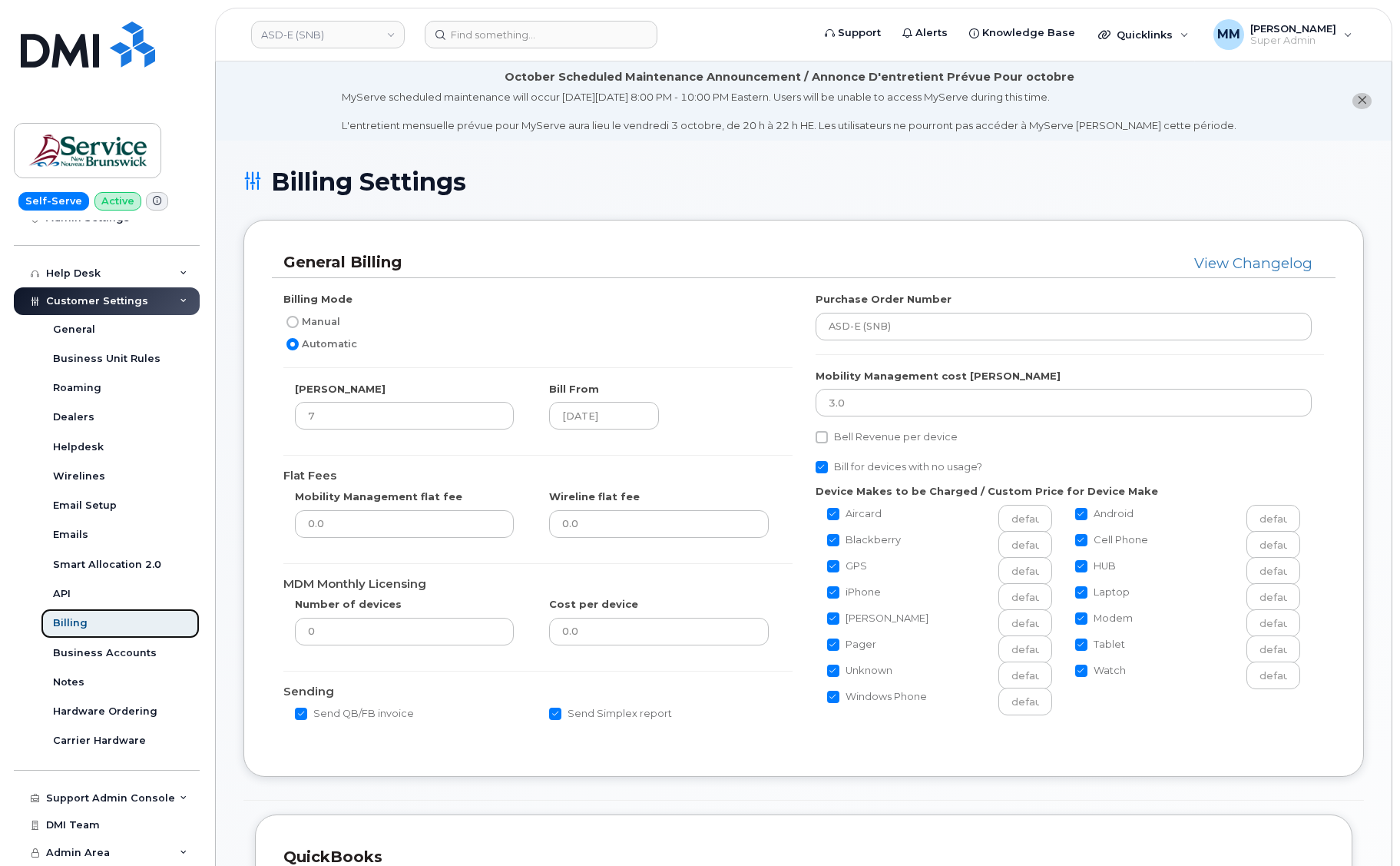
click at [85, 630] on div "Billing" at bounding box center [70, 623] width 35 height 14
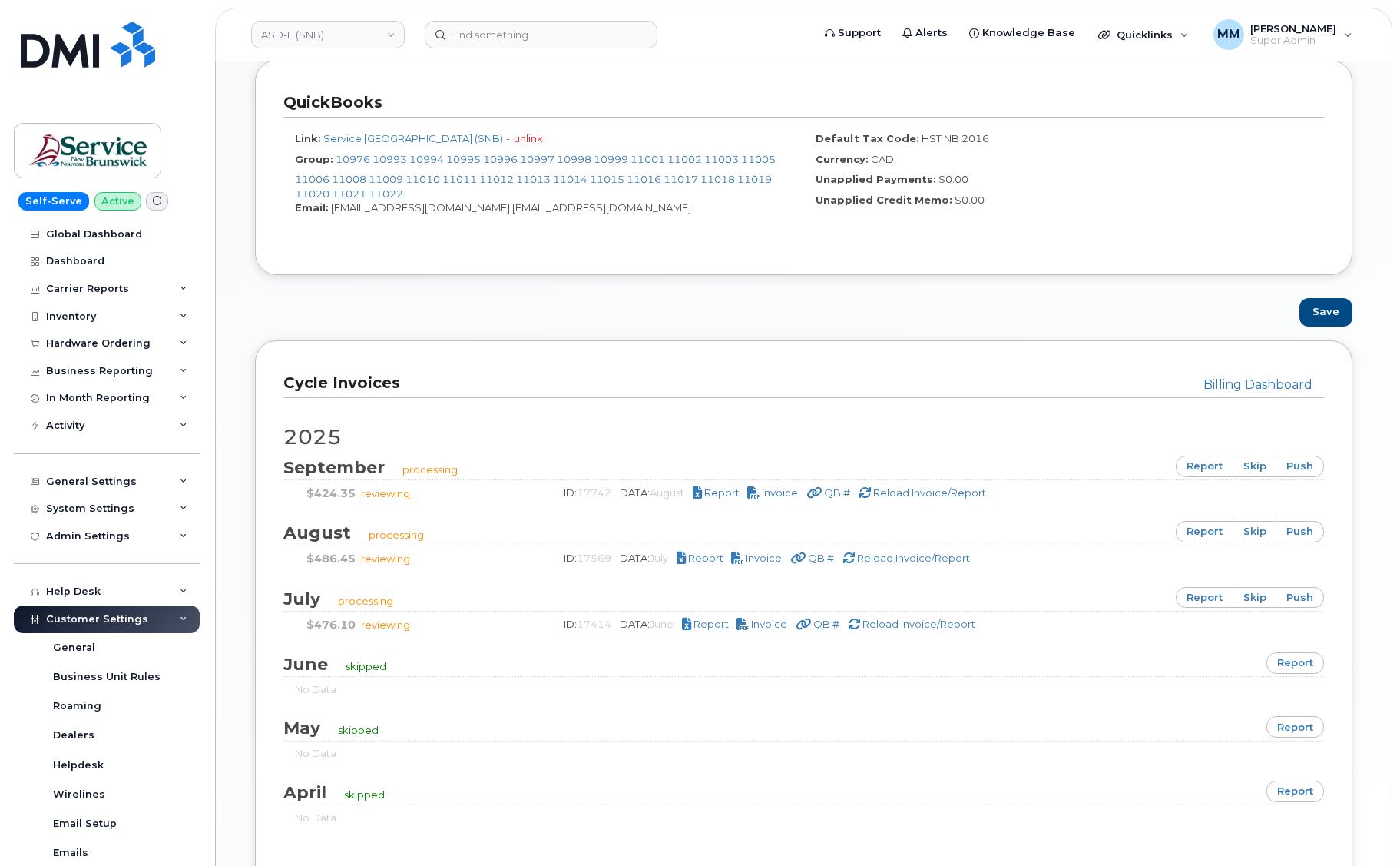
scroll to position [768, 0]
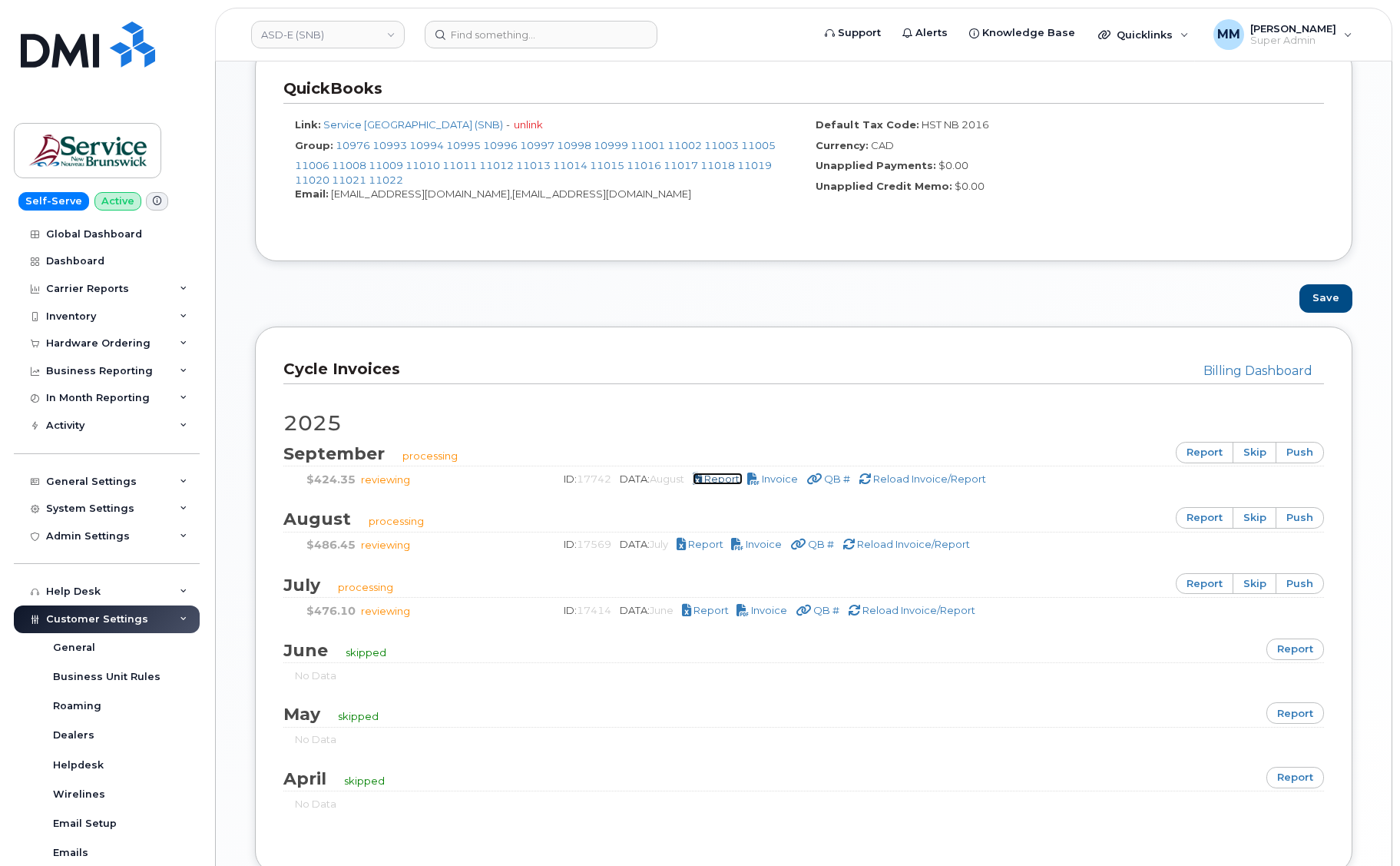
click at [721, 478] on span "Report" at bounding box center [721, 478] width 36 height 12
click at [1201, 512] on link "report" at bounding box center [1205, 518] width 58 height 22
click at [756, 422] on h2 "2025" at bounding box center [804, 423] width 1041 height 23
click at [928, 477] on span "Reload Invoice/Report" at bounding box center [930, 478] width 113 height 12
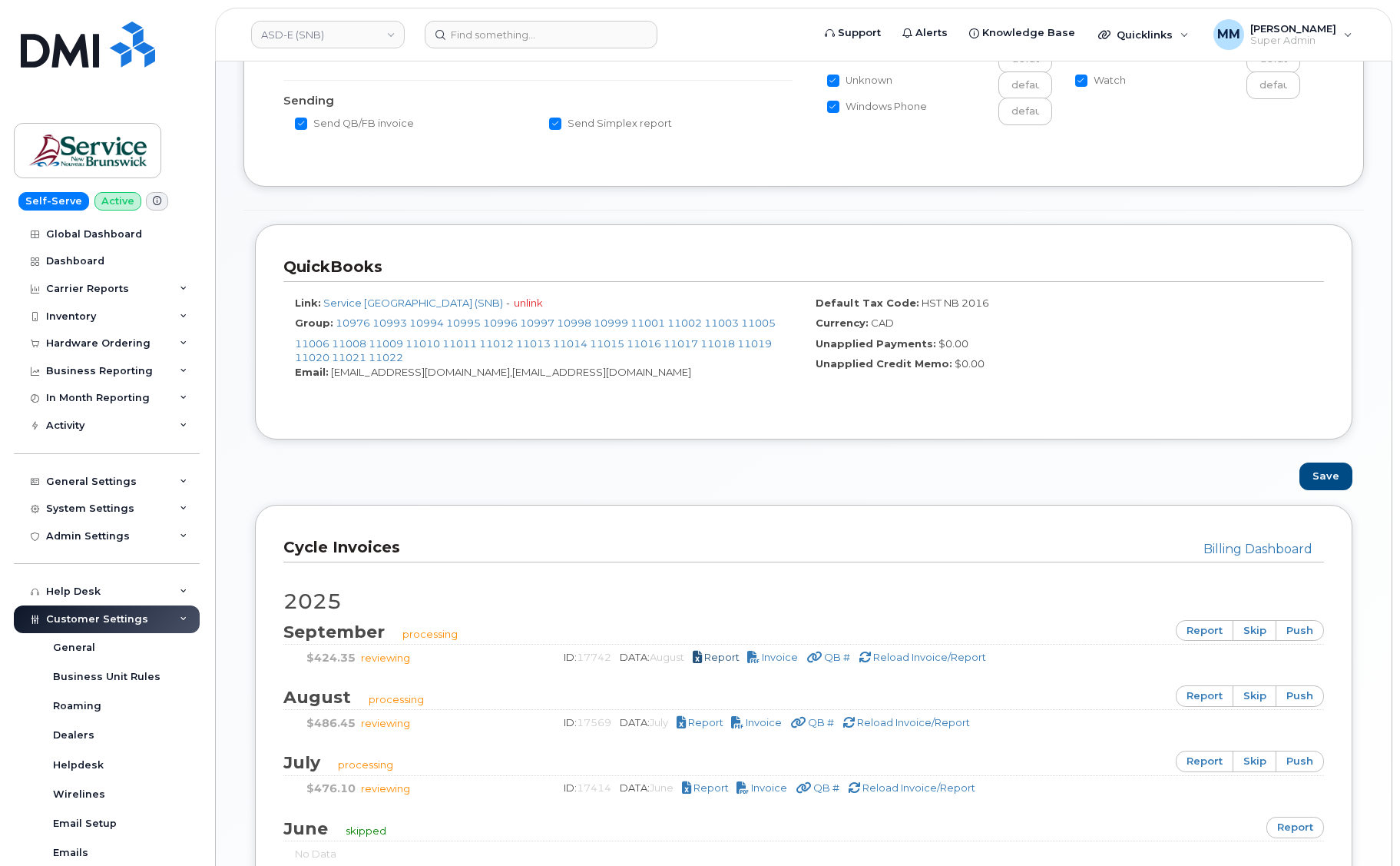
scroll to position [692, 0]
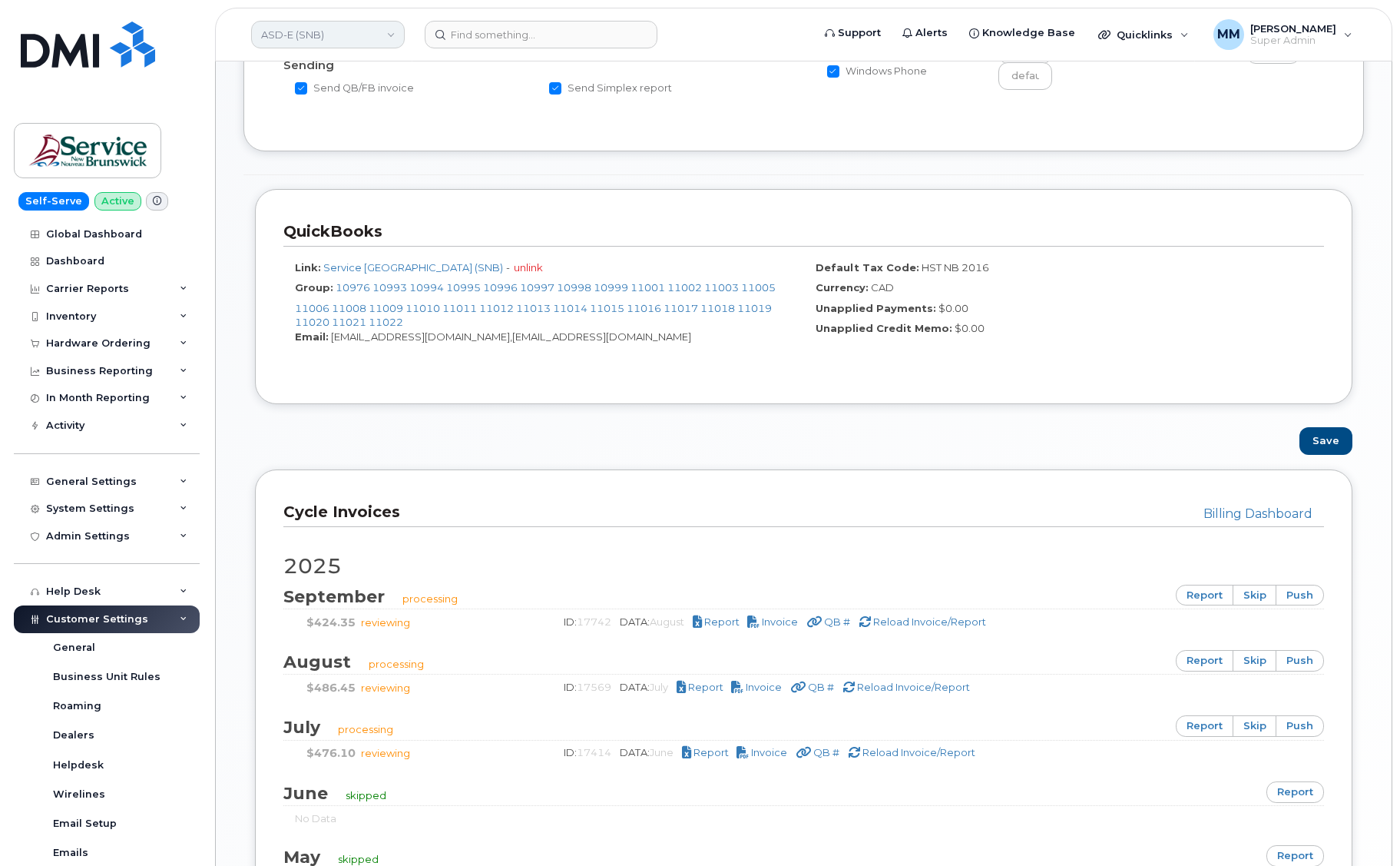
click at [344, 35] on link "ASD-E (SNB)" at bounding box center [328, 35] width 153 height 27
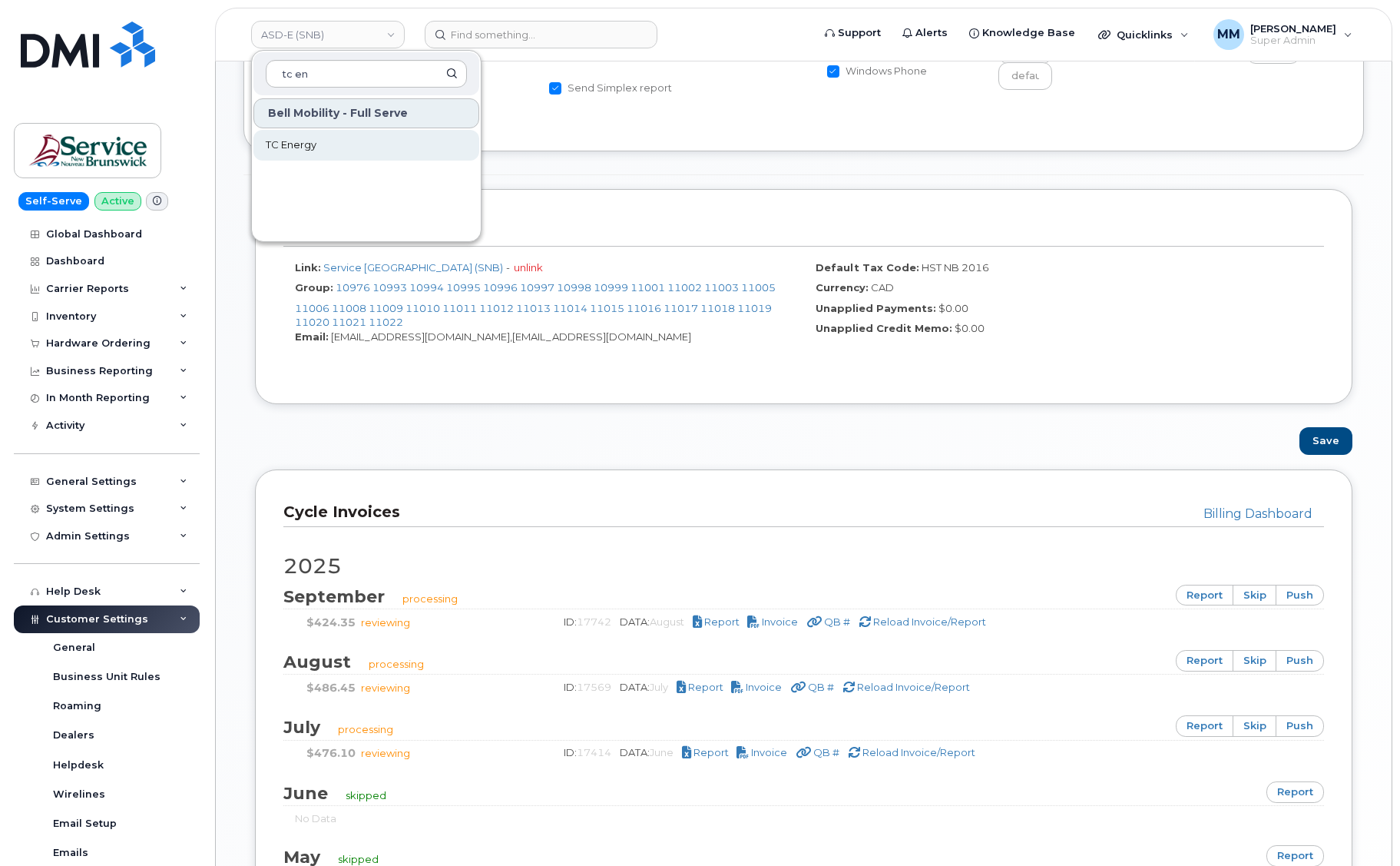
type input "tc en"
click at [279, 144] on span "TC Energy" at bounding box center [291, 145] width 51 height 16
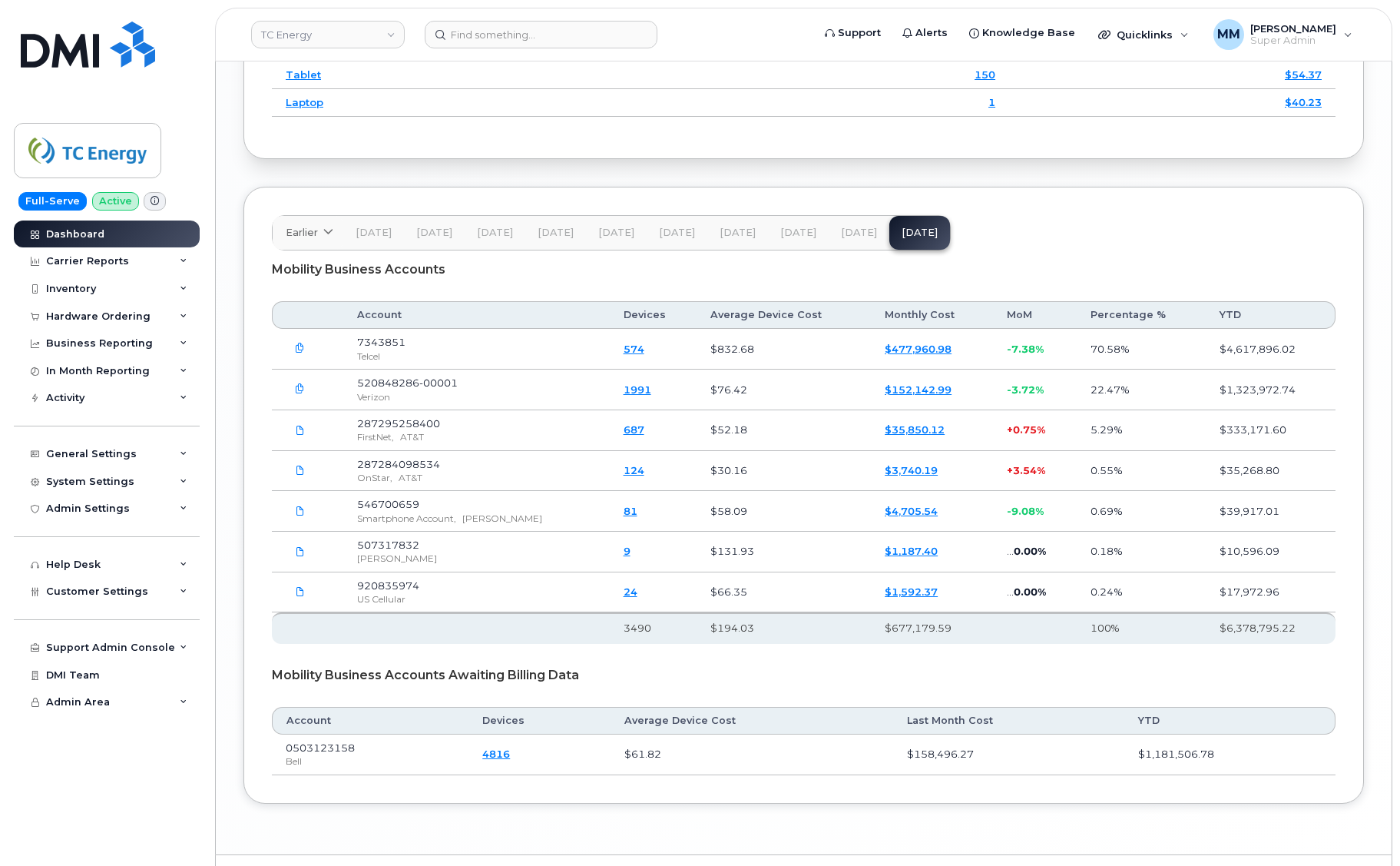
scroll to position [2342, 0]
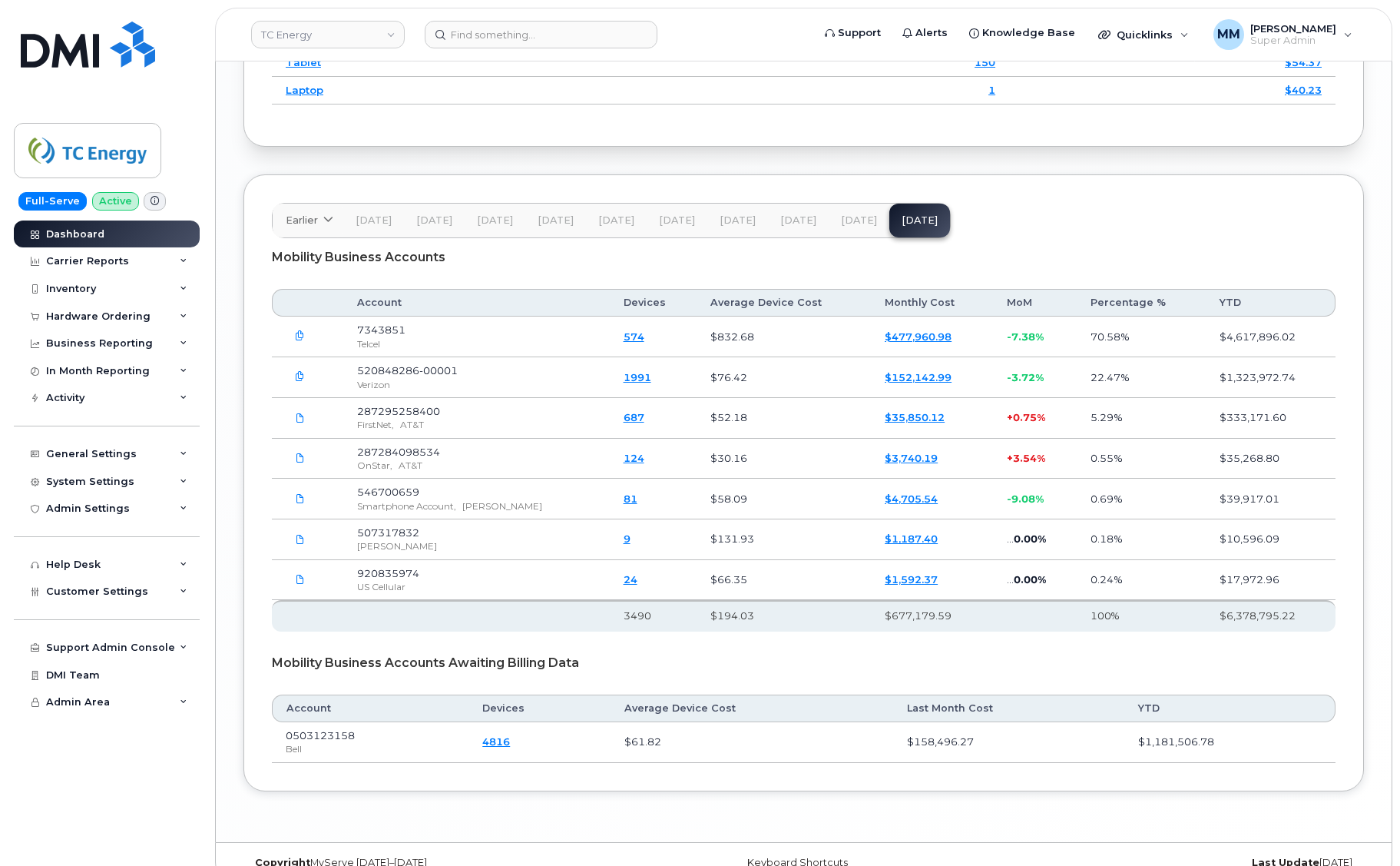
click at [856, 215] on span "[DATE]" at bounding box center [859, 220] width 37 height 12
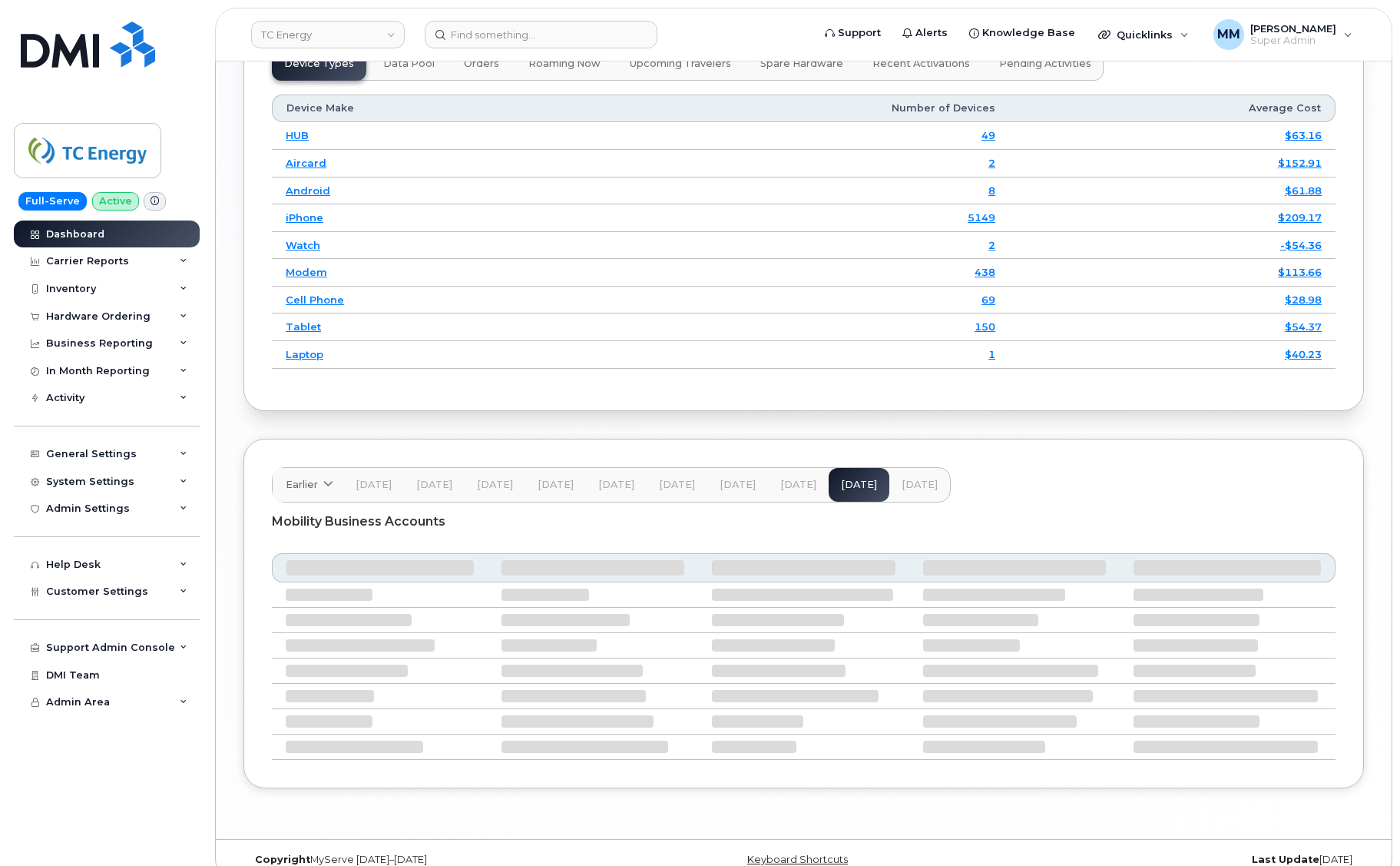
scroll to position [2255, 0]
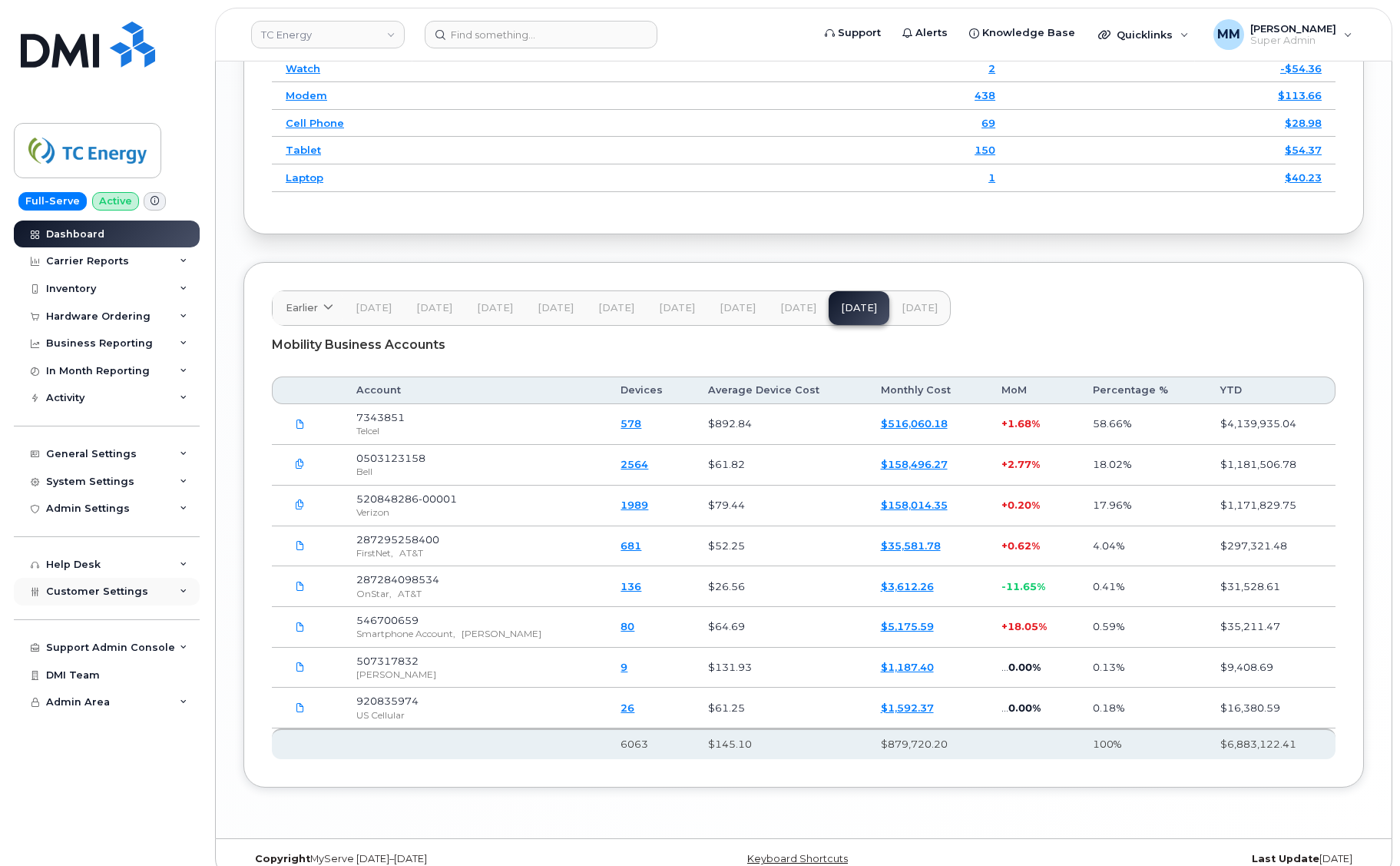
click at [116, 592] on span "Customer Settings" at bounding box center [97, 591] width 102 height 12
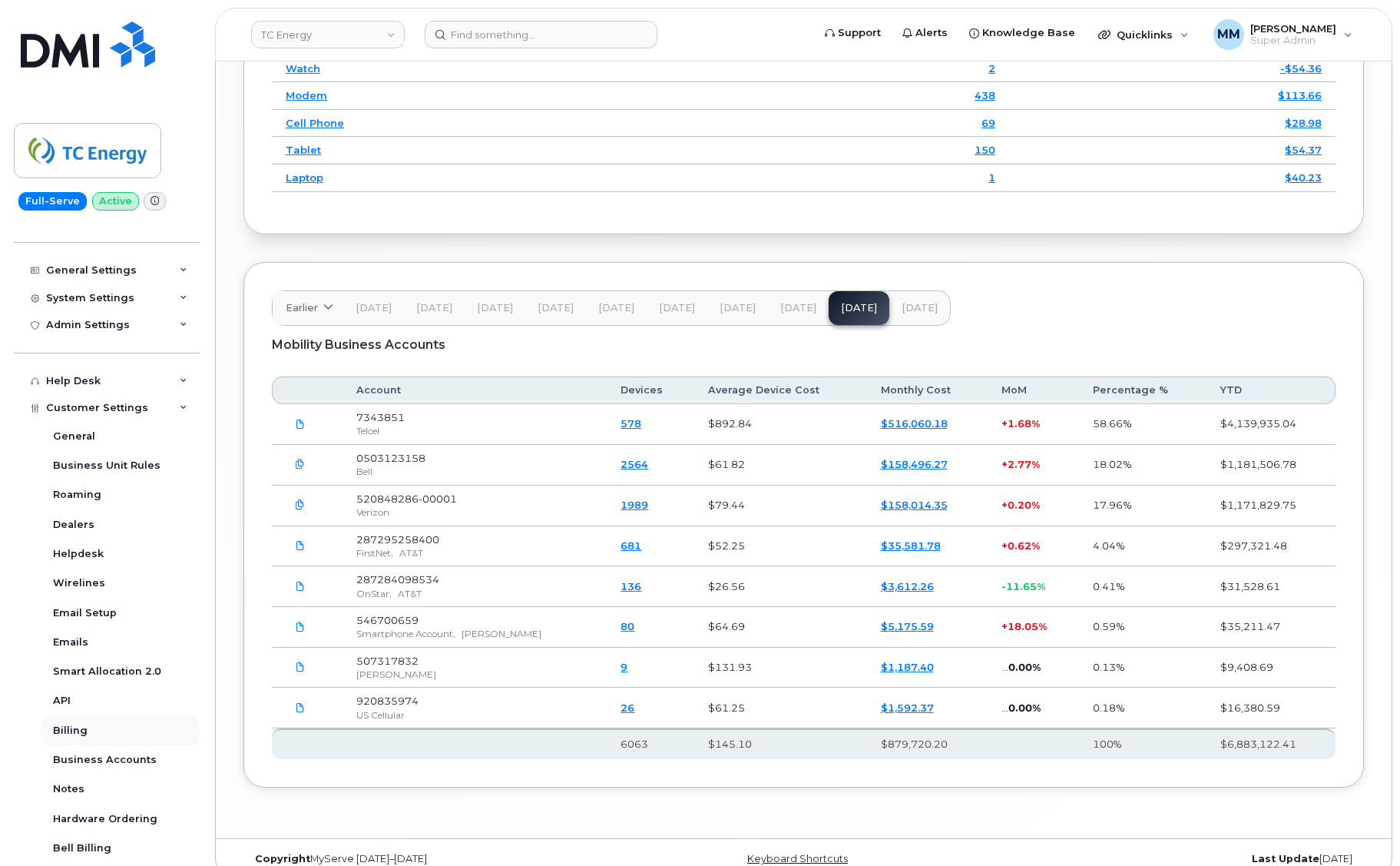
scroll to position [230, 0]
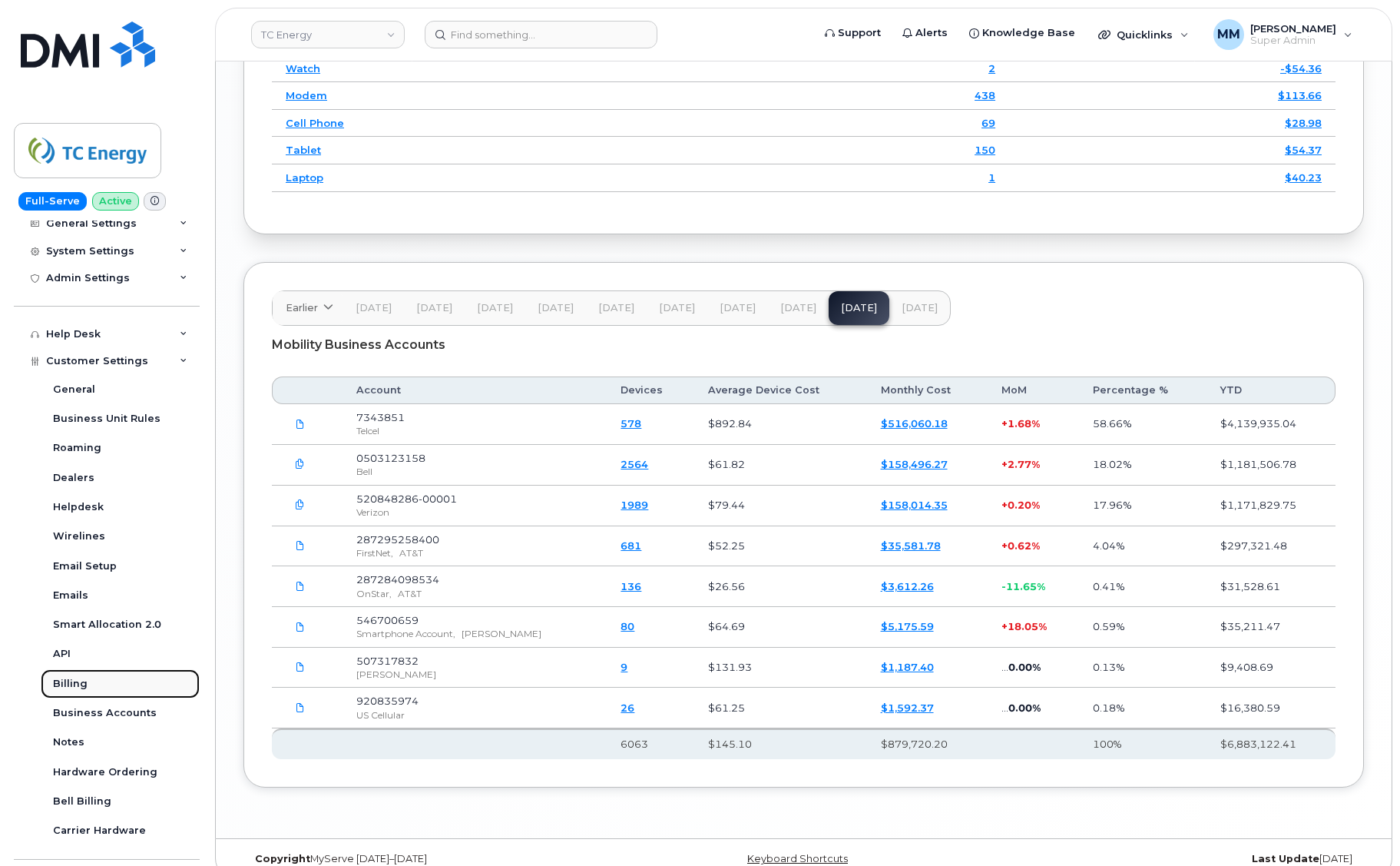
click at [66, 685] on div "Billing" at bounding box center [70, 683] width 35 height 14
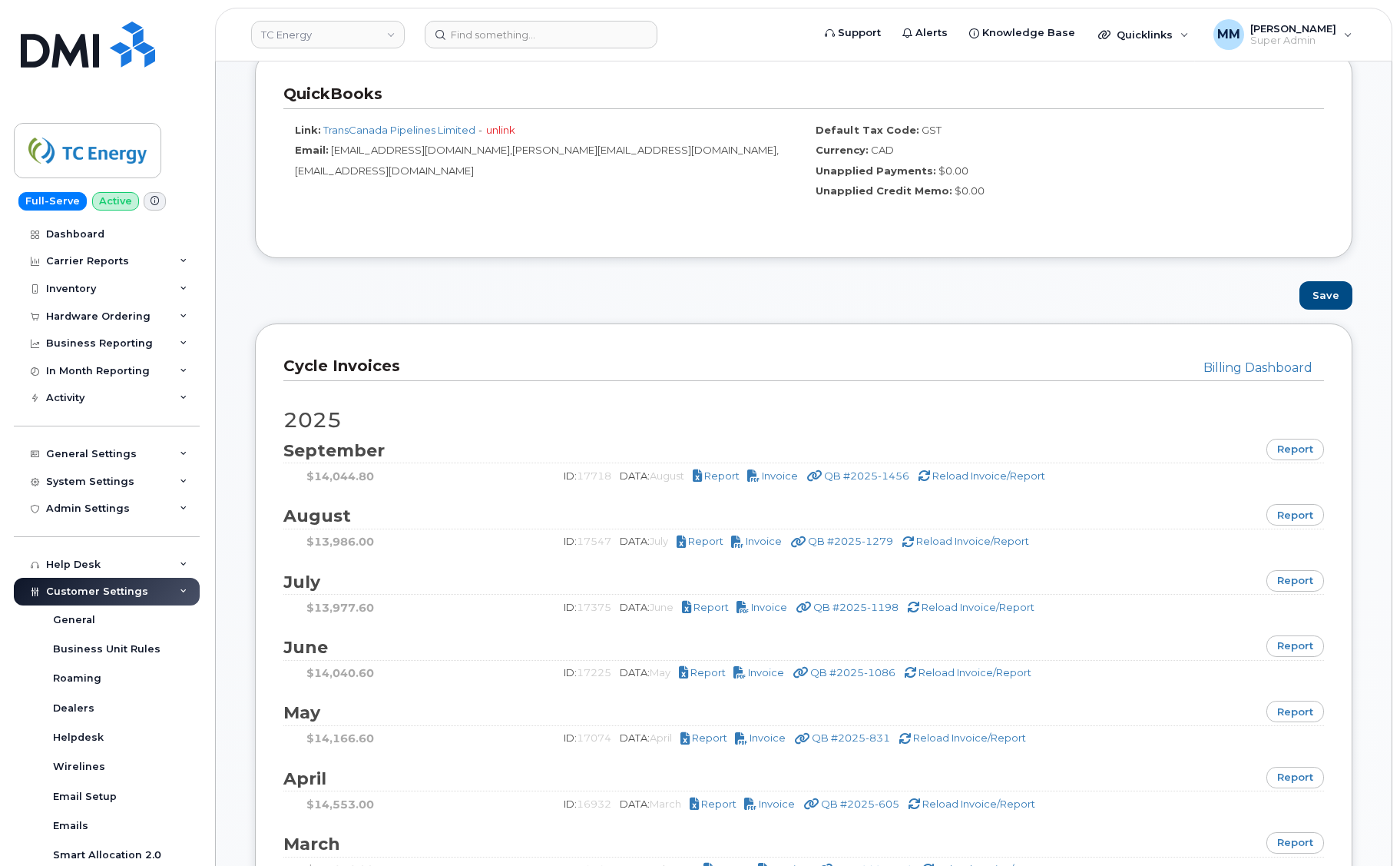
scroll to position [922, 0]
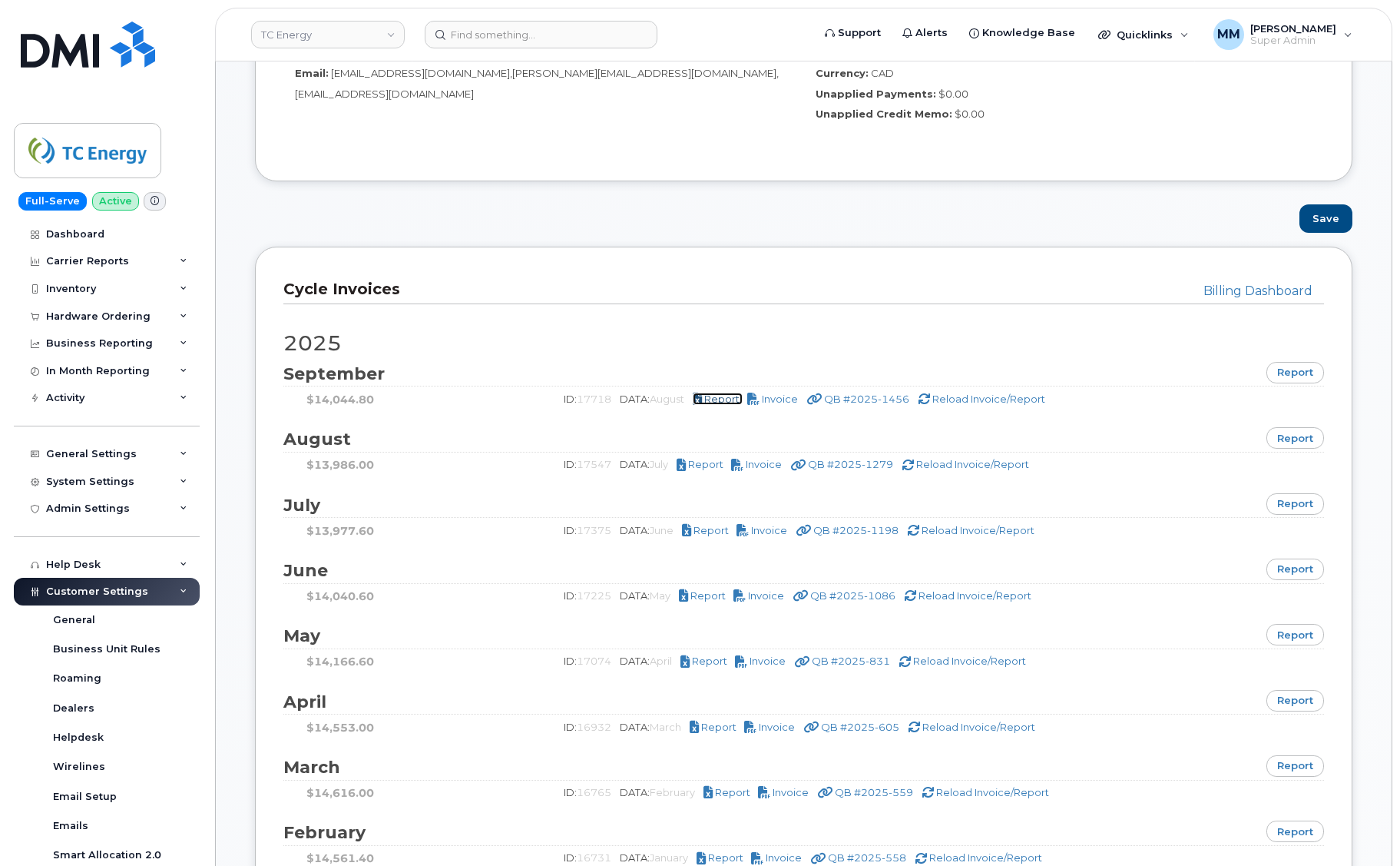
click at [722, 398] on span "Report" at bounding box center [721, 398] width 36 height 12
click at [89, 237] on div "Dashboard" at bounding box center [75, 234] width 58 height 12
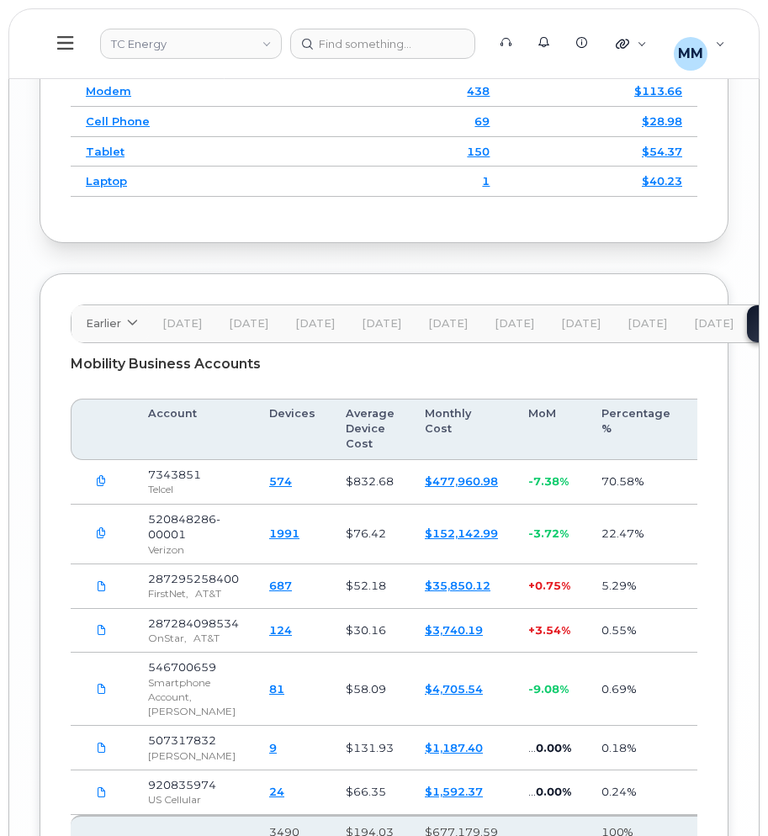
scroll to position [3492, 0]
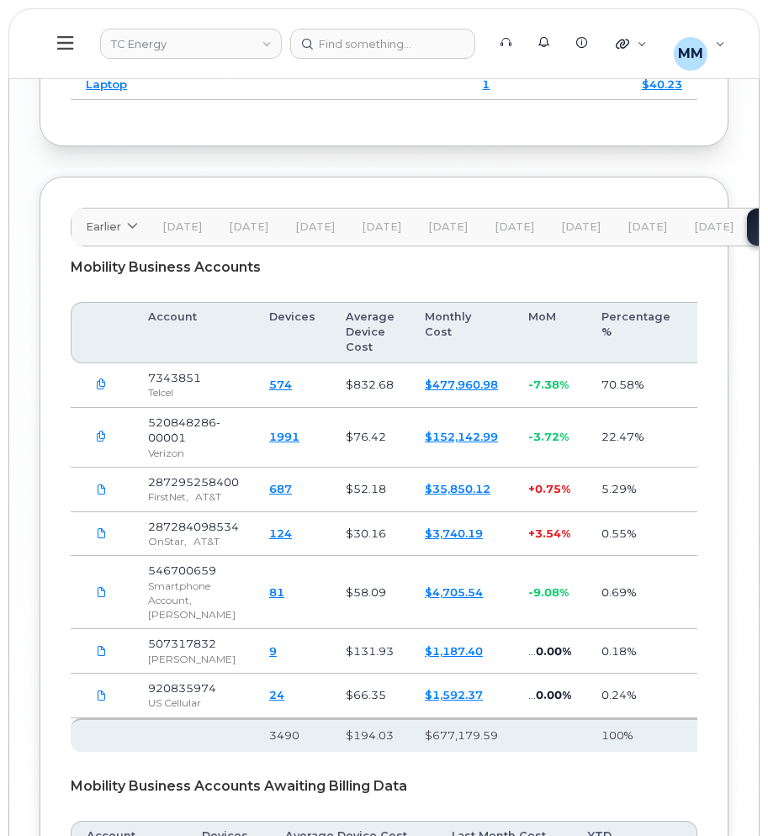
click at [710, 220] on span "Aug 25" at bounding box center [714, 226] width 40 height 13
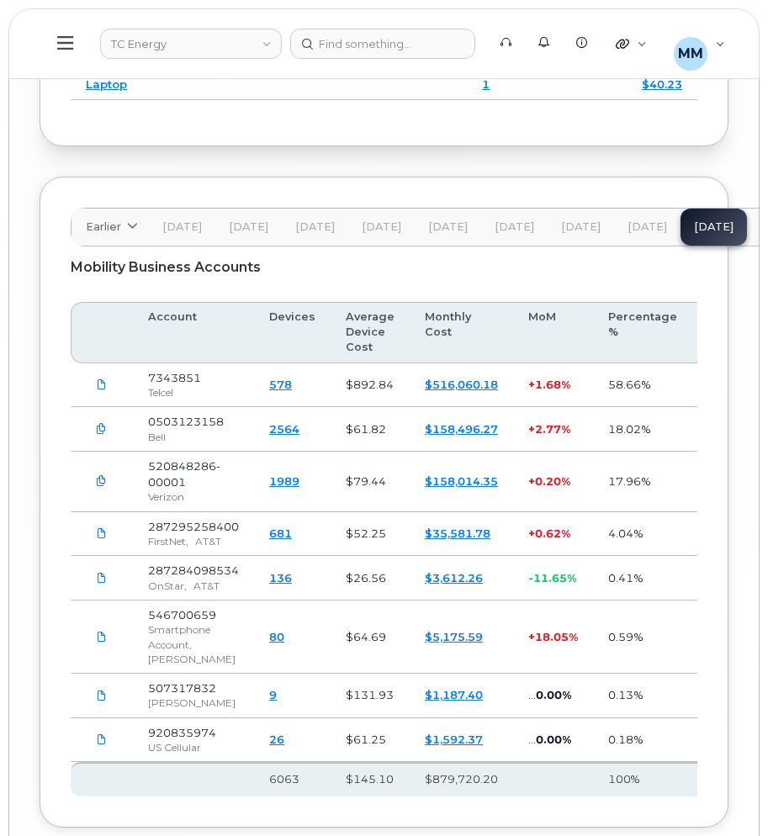
click at [630, 220] on span "[DATE]" at bounding box center [647, 226] width 40 height 13
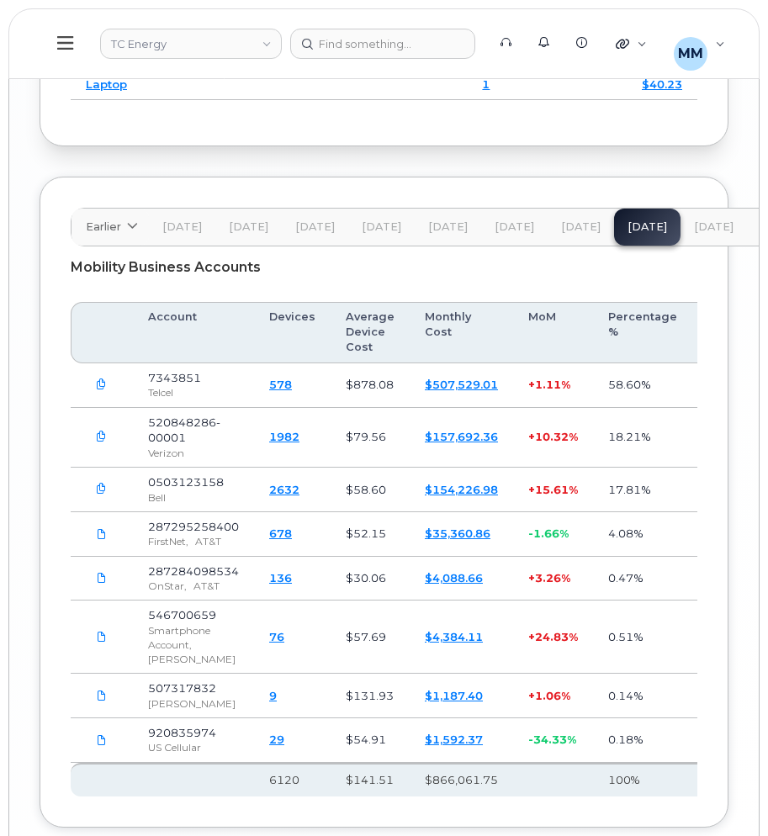
click at [580, 220] on span "[DATE]" at bounding box center [581, 226] width 40 height 13
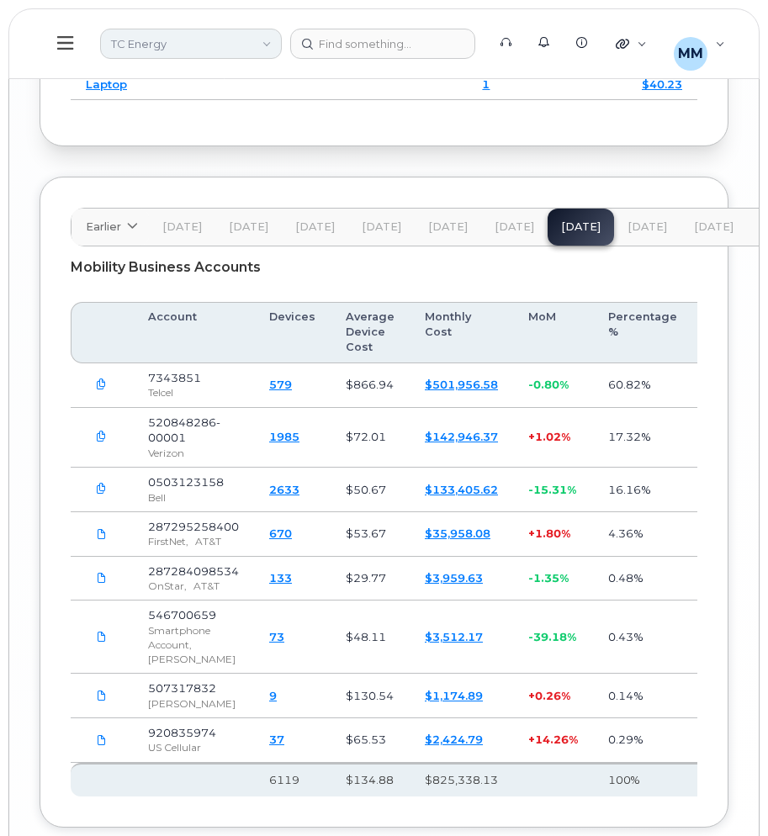
click at [268, 44] on link "TC Energy" at bounding box center [191, 44] width 182 height 30
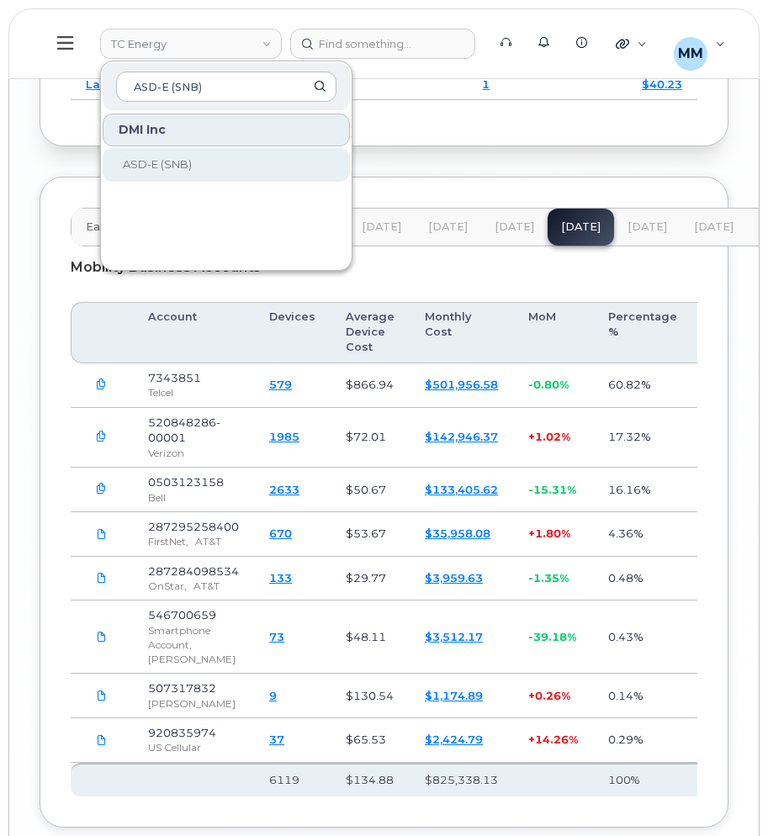
type input "ASD-E (SNB)"
click at [182, 161] on span "ASD-E (SNB)" at bounding box center [157, 163] width 69 height 13
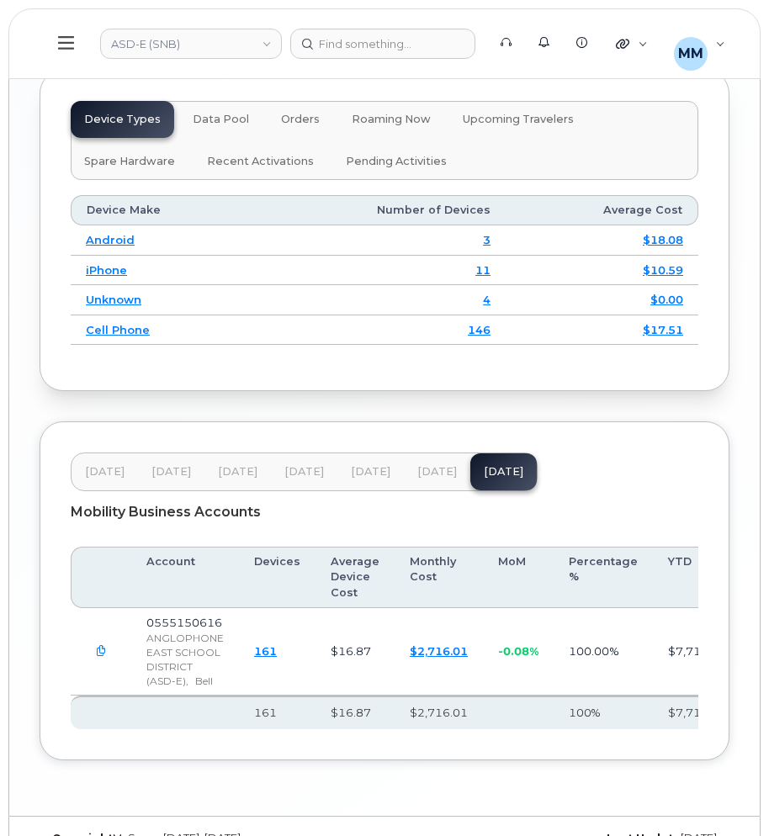
scroll to position [3022, 0]
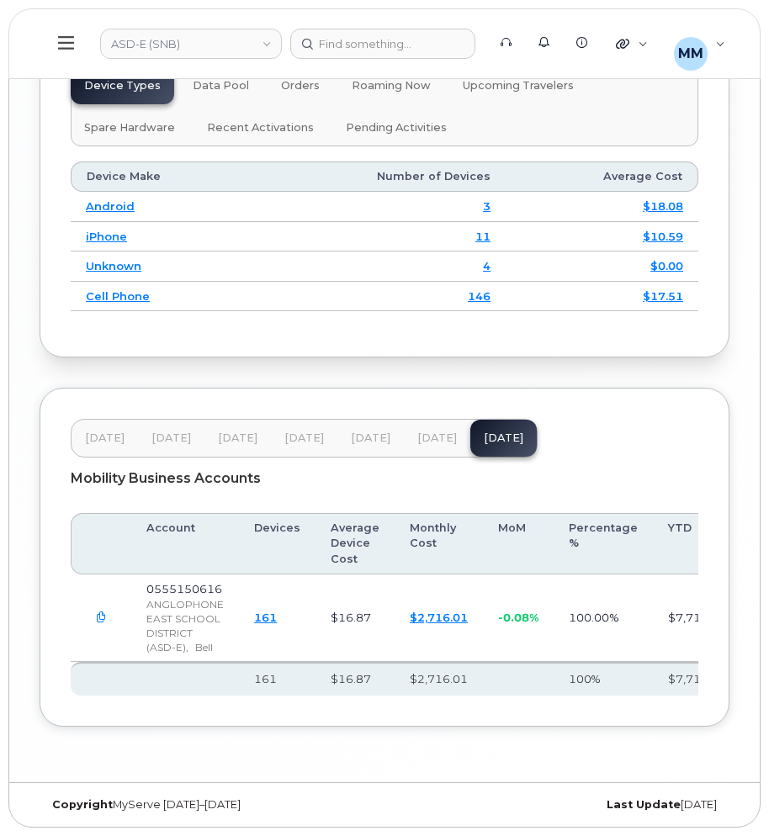
click at [353, 432] on span "[DATE]" at bounding box center [371, 438] width 40 height 13
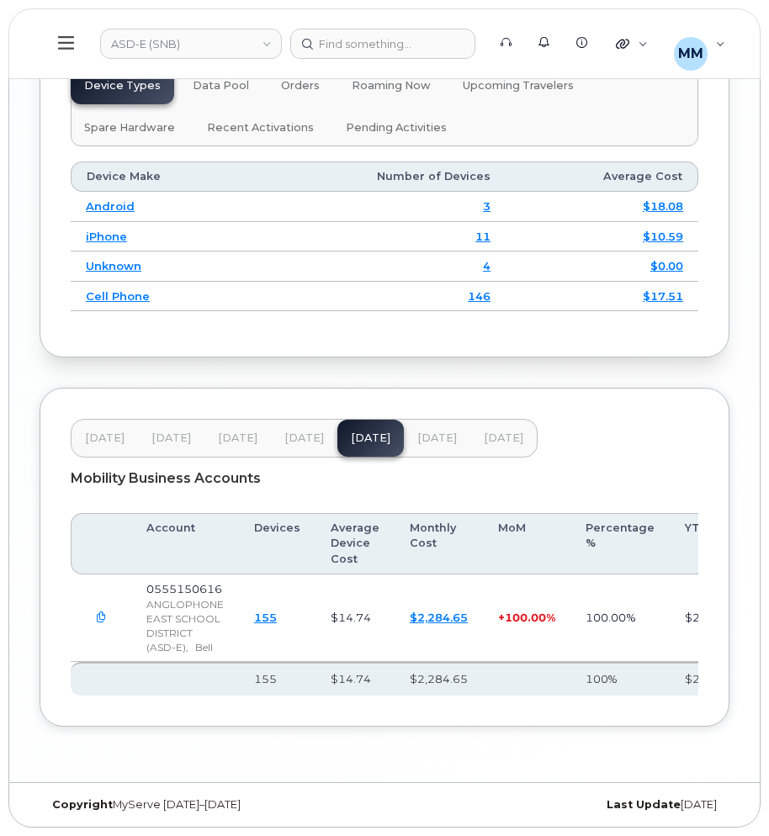
click at [59, 49] on icon at bounding box center [66, 42] width 16 height 13
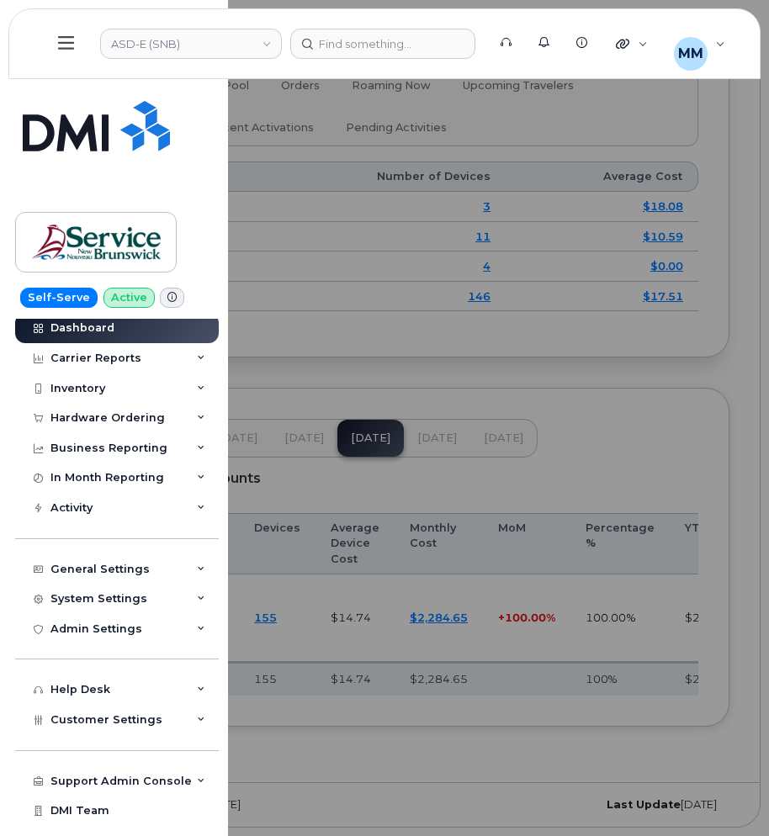
scroll to position [54, 0]
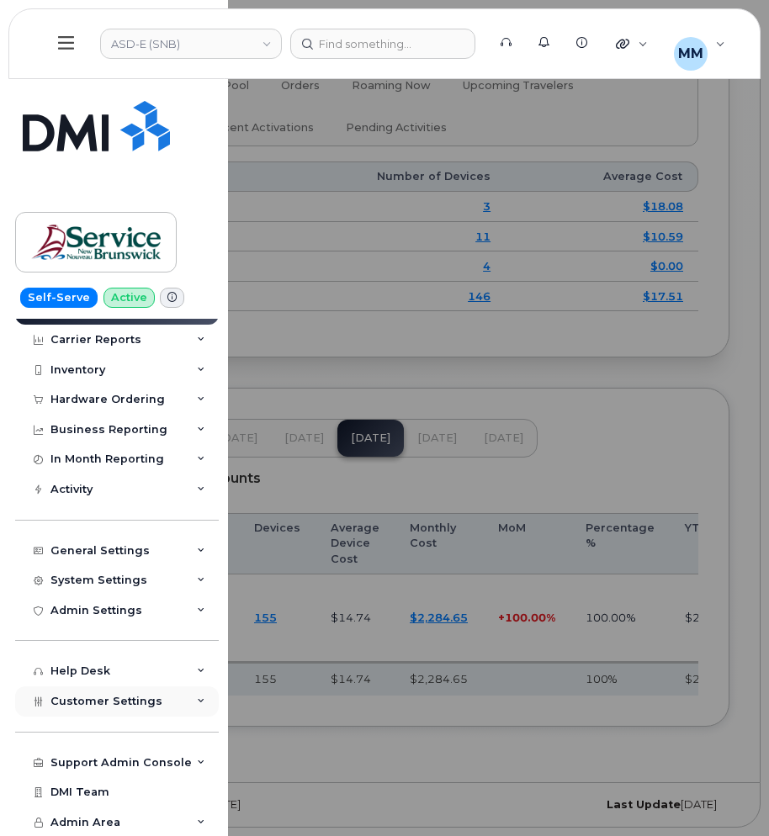
click at [95, 702] on span "Customer Settings" at bounding box center [106, 701] width 112 height 13
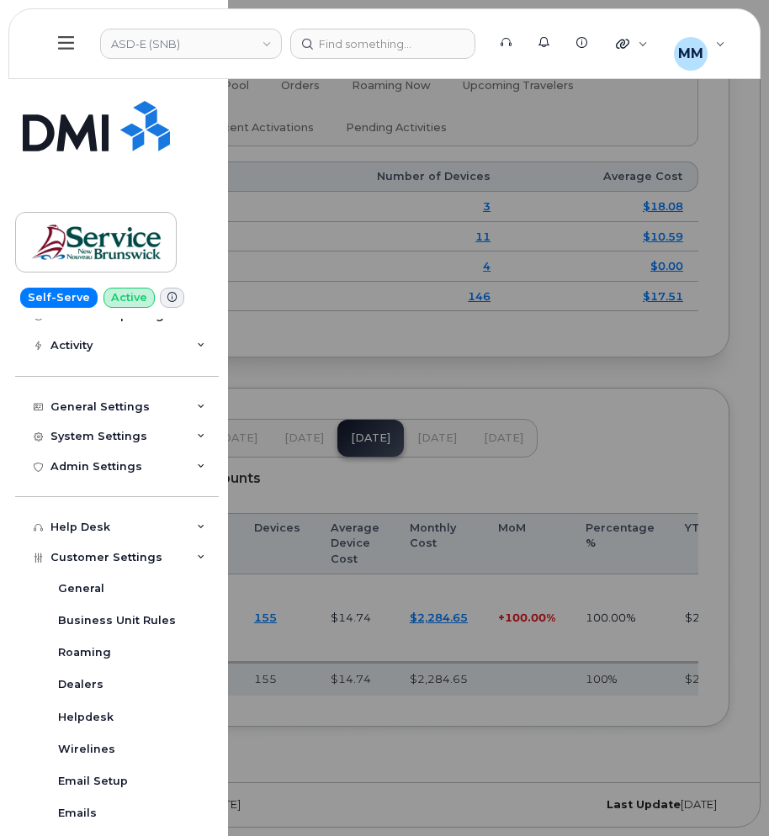
scroll to position [537, 0]
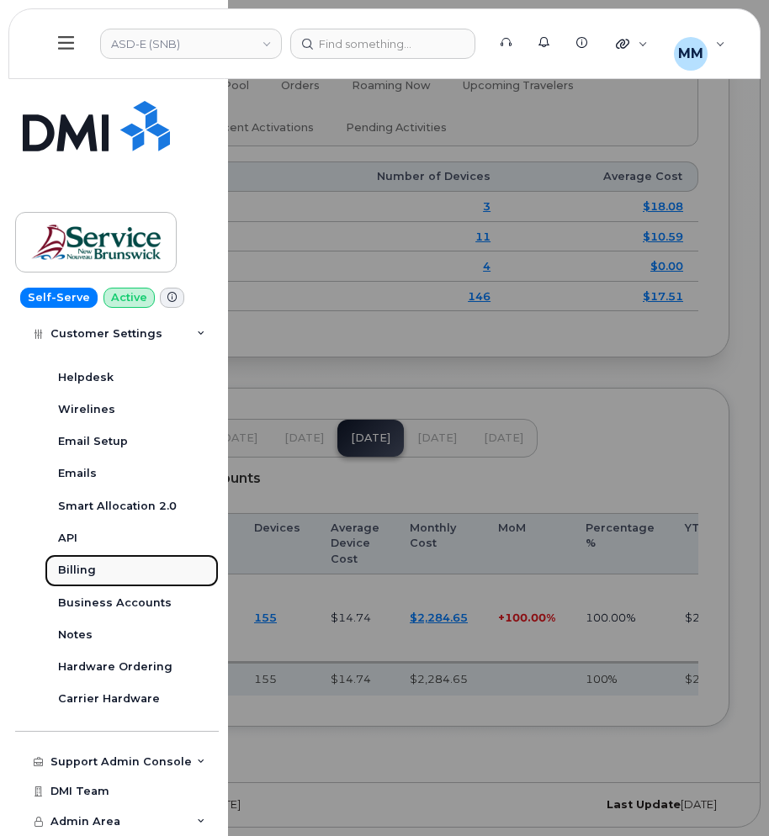
click at [77, 571] on div "Billing" at bounding box center [77, 570] width 38 height 15
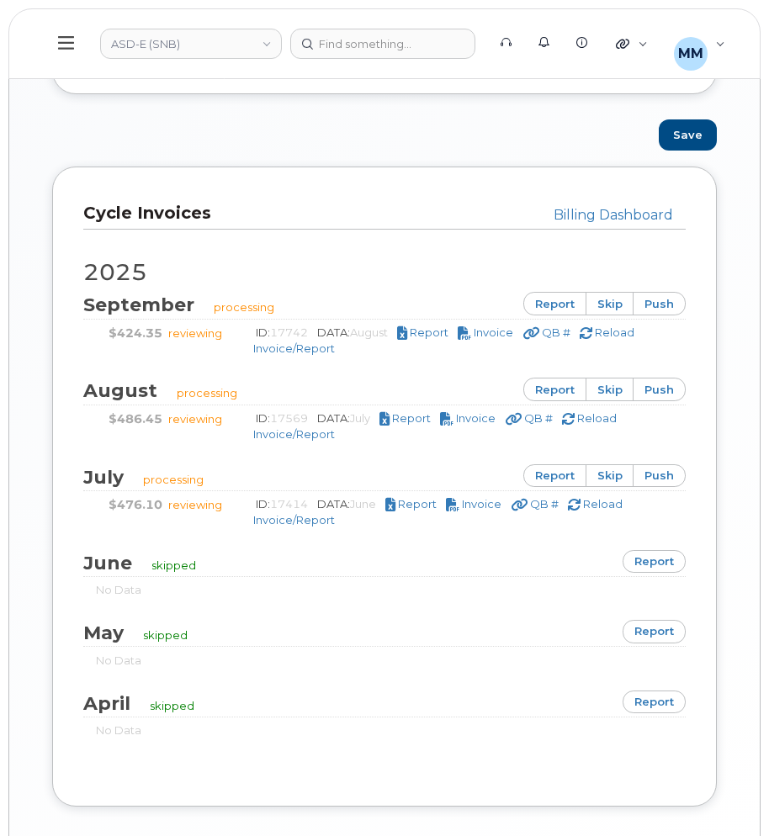
scroll to position [1258, 0]
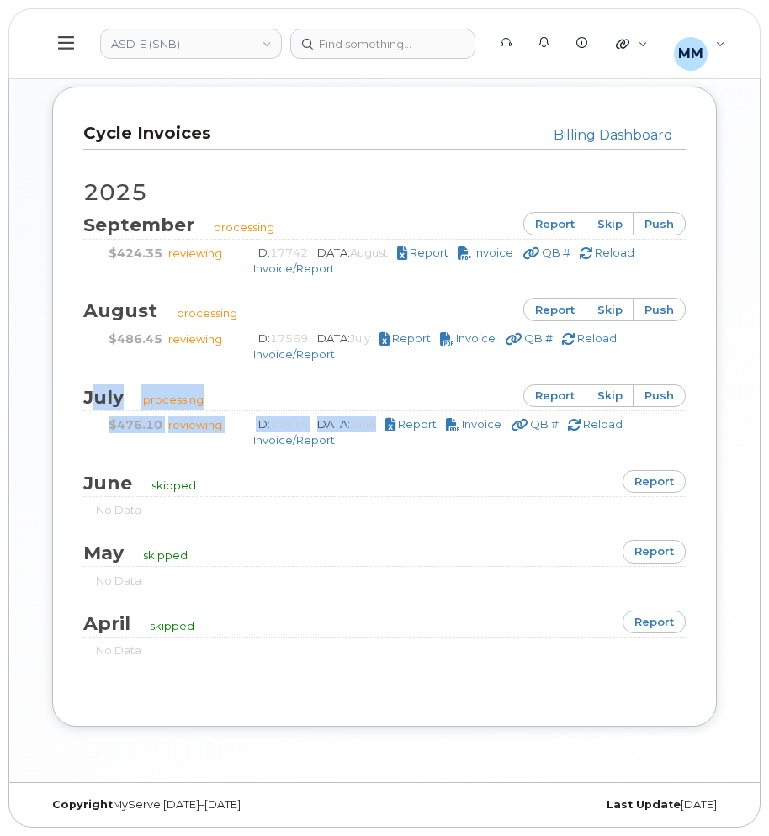
drag, startPoint x: 380, startPoint y: 426, endPoint x: 89, endPoint y: 408, distance: 291.6
click at [89, 408] on div "[DATE] processing report skip push $424.35 reviewing ID: 17742 DATA: August Rep…" at bounding box center [384, 423] width 602 height 546
click at [357, 446] on div "ID: 17414 DATA: June Report Invoice QB # Reload Invoice/Report" at bounding box center [457, 431] width 433 height 31
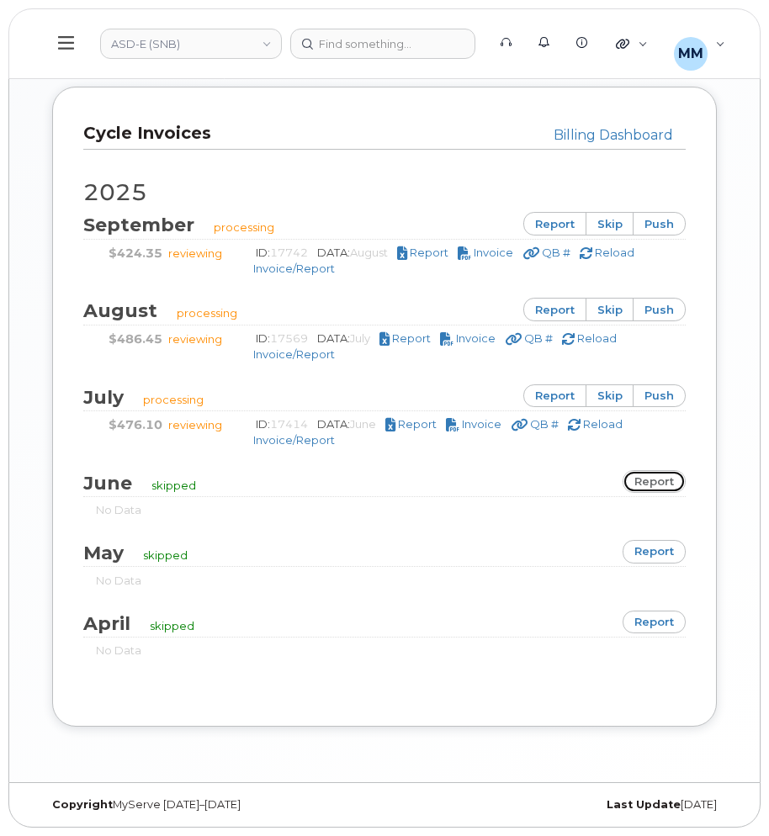
click at [643, 477] on link "report" at bounding box center [653, 482] width 63 height 24
click at [264, 477] on div "June skipped report" at bounding box center [384, 483] width 602 height 27
click at [416, 424] on span "Report" at bounding box center [417, 423] width 39 height 13
click at [316, 207] on div "[DATE] processing report skip push $424.35 reviewing ID: 17742 DATA: August Rep…" at bounding box center [384, 423] width 602 height 546
click at [553, 315] on link "report" at bounding box center [554, 310] width 63 height 24
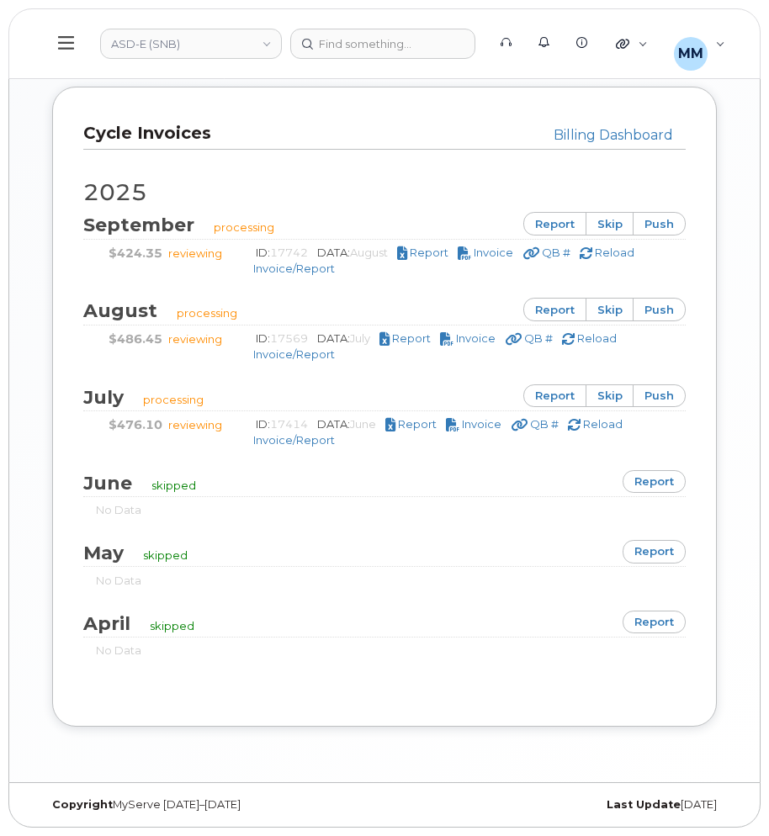
click at [230, 129] on h3 "Cycle Invoices" at bounding box center [378, 133] width 590 height 23
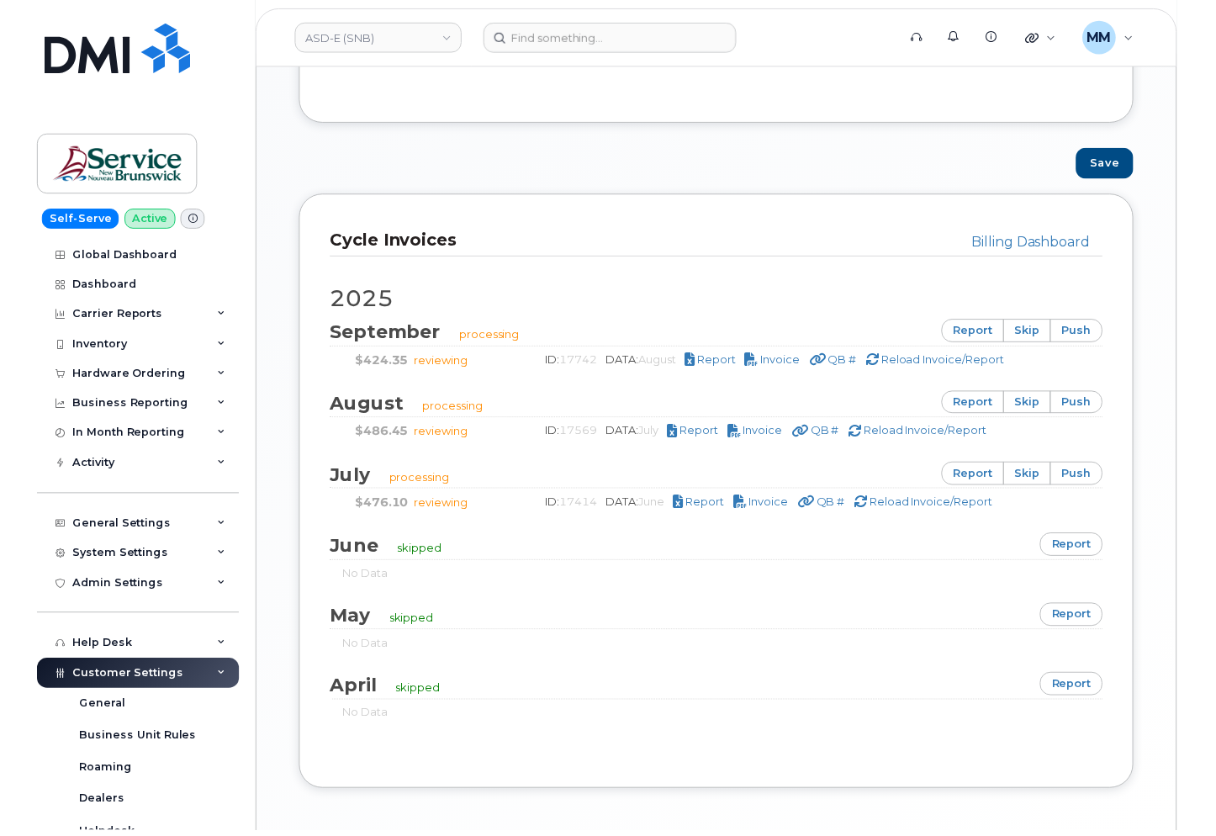
scroll to position [1050, 0]
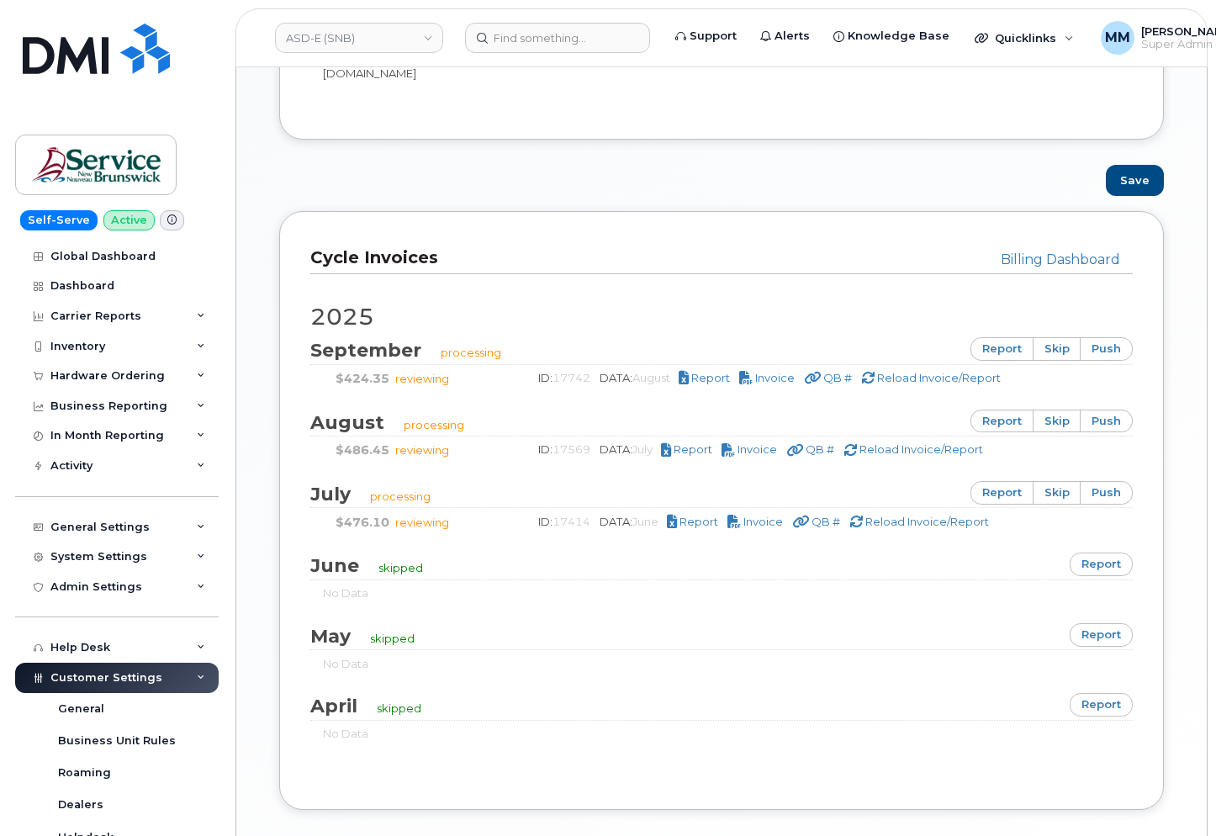
click at [720, 165] on div "Save" at bounding box center [722, 180] width 910 height 31
